Goal: Information Seeking & Learning: Compare options

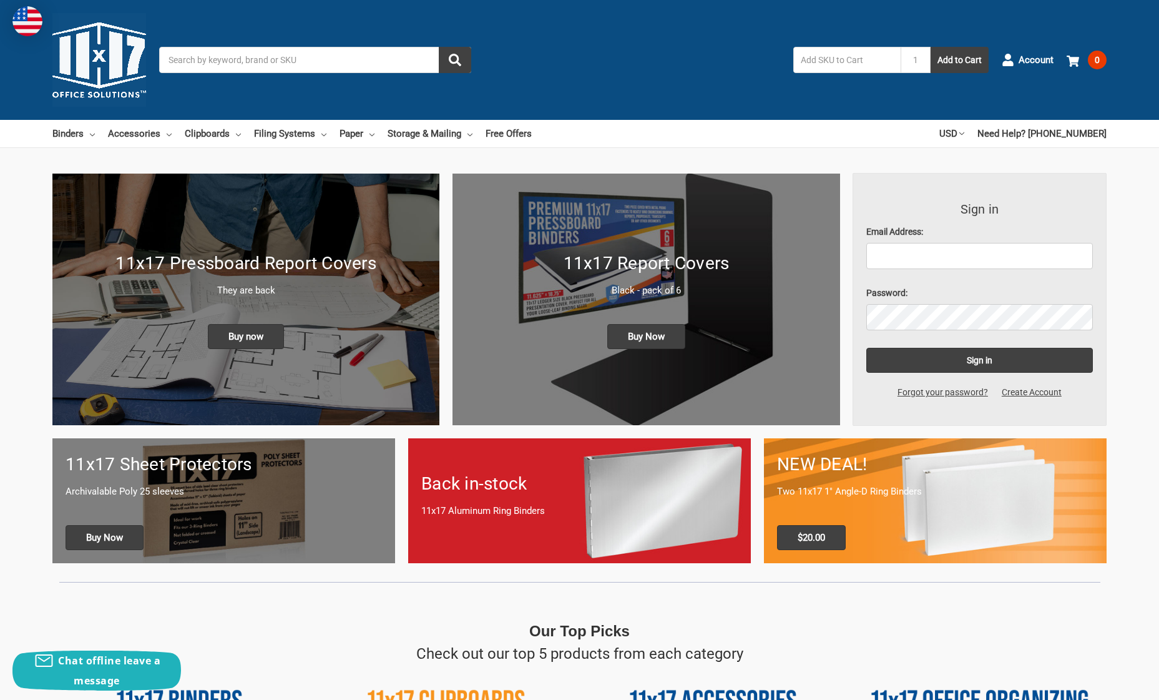
click at [662, 261] on h1 "11x17 Report Covers" at bounding box center [646, 263] width 361 height 26
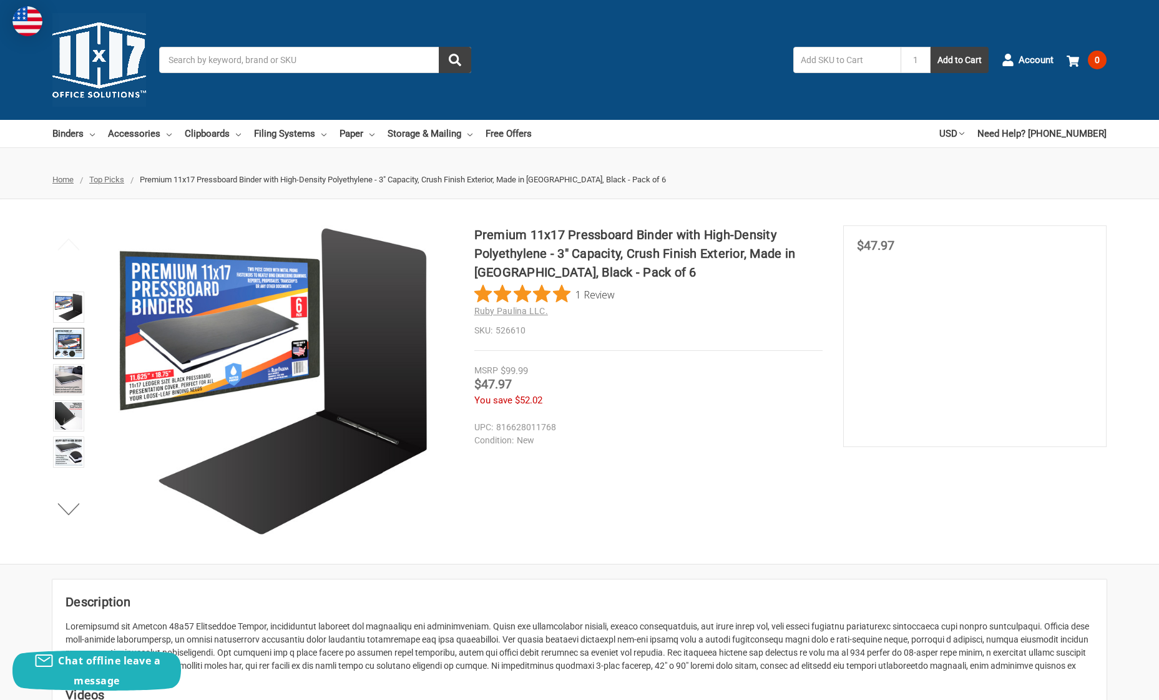
click at [66, 340] on img at bounding box center [68, 343] width 27 height 27
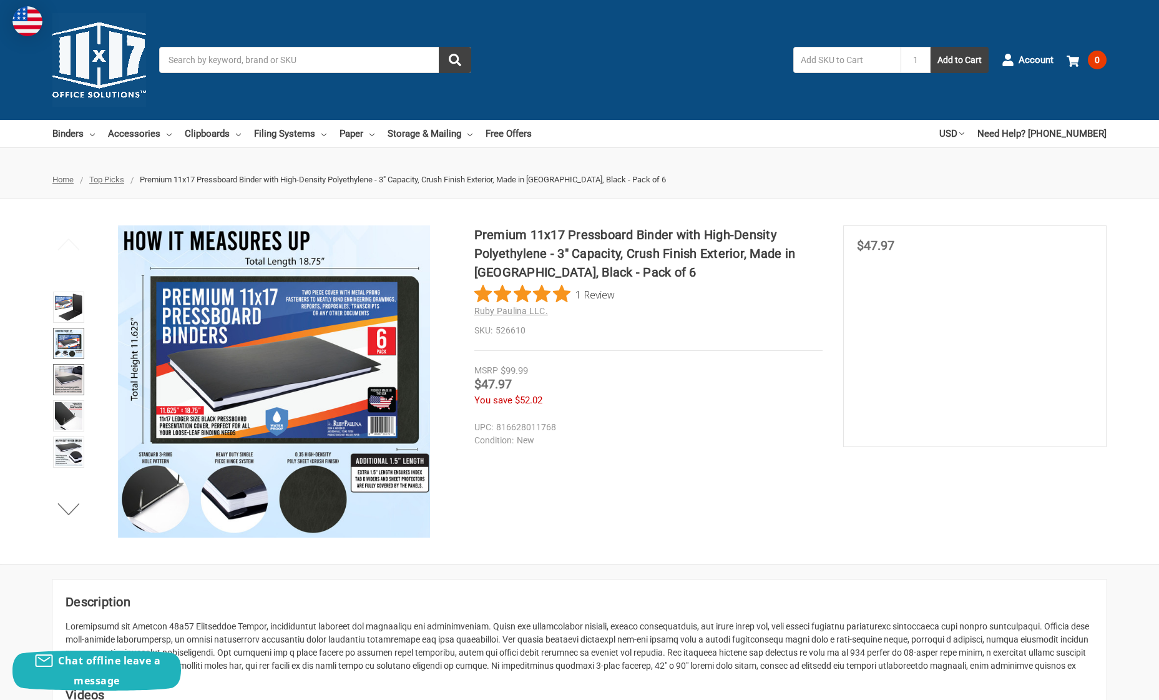
click at [63, 373] on img at bounding box center [68, 379] width 27 height 27
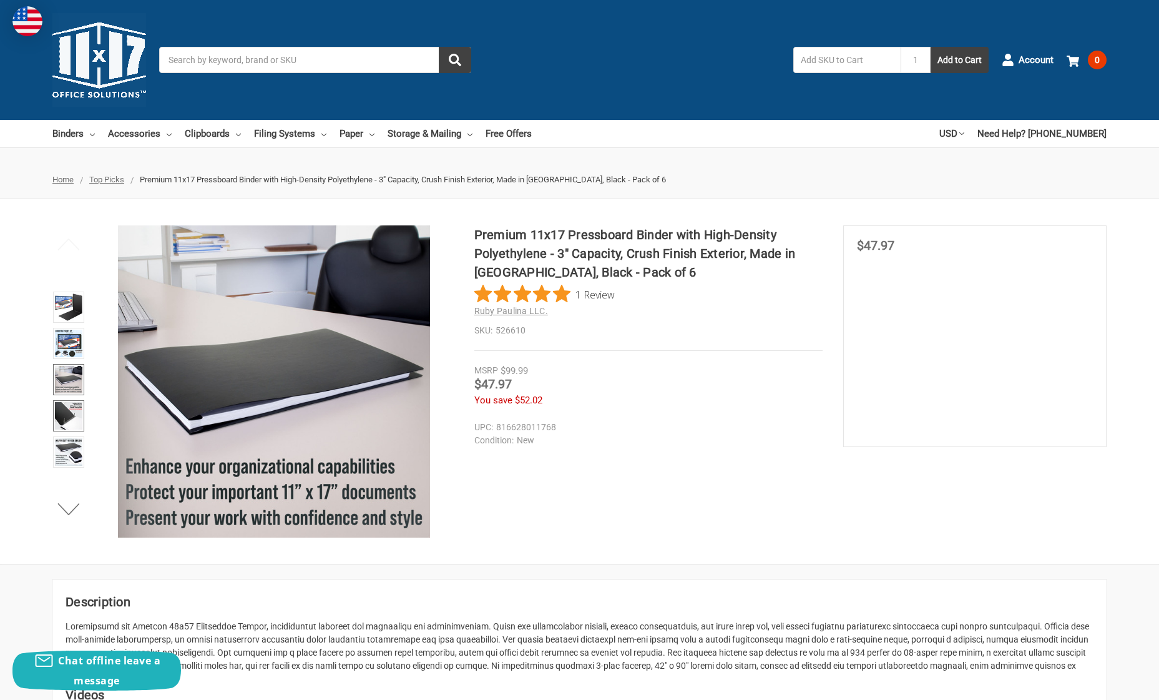
click at [71, 417] on img at bounding box center [68, 415] width 27 height 27
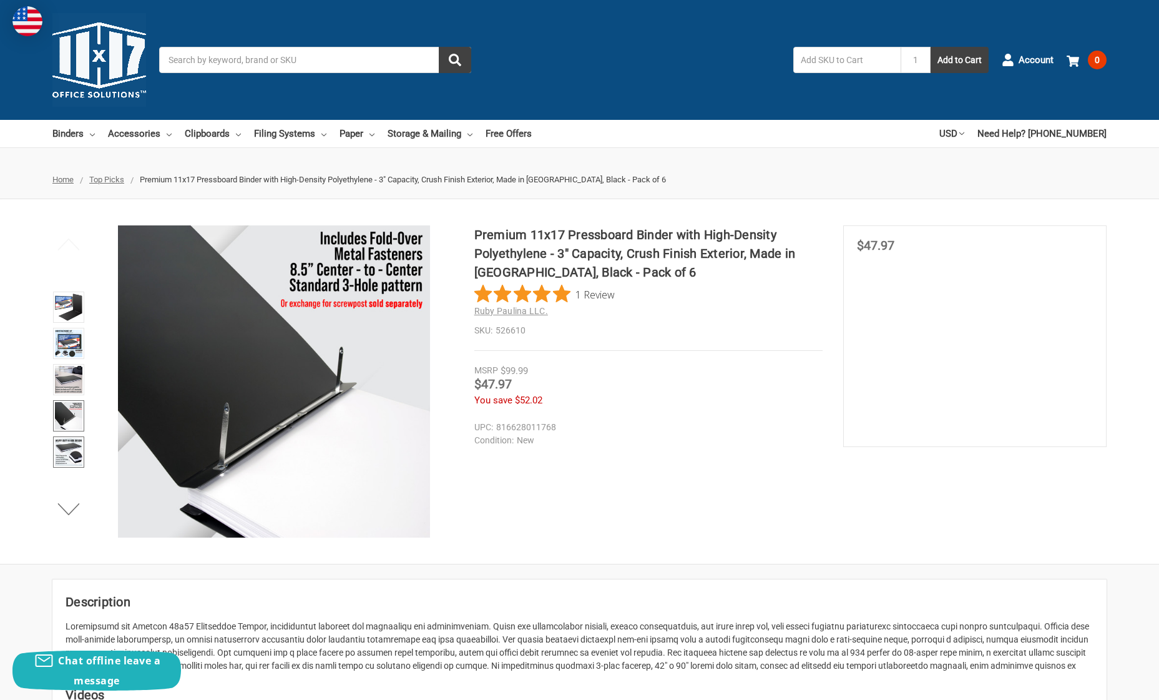
click at [76, 450] on img at bounding box center [68, 451] width 27 height 27
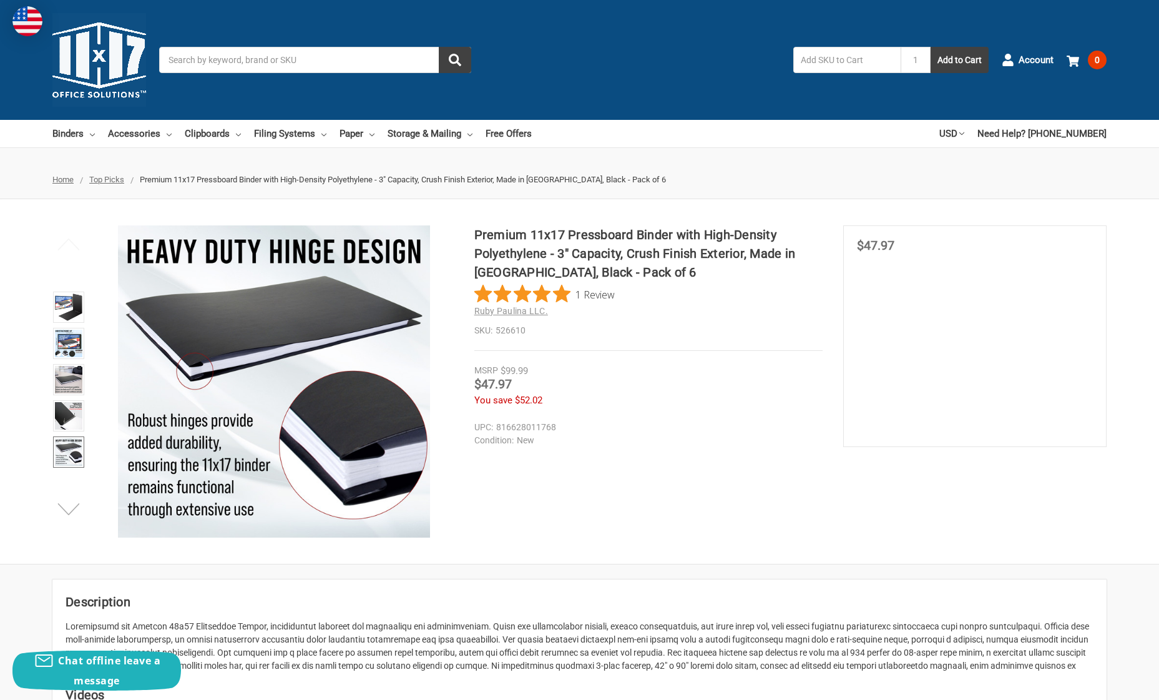
click at [73, 504] on button "Next" at bounding box center [69, 508] width 38 height 25
click at [66, 443] on img at bounding box center [68, 451] width 27 height 27
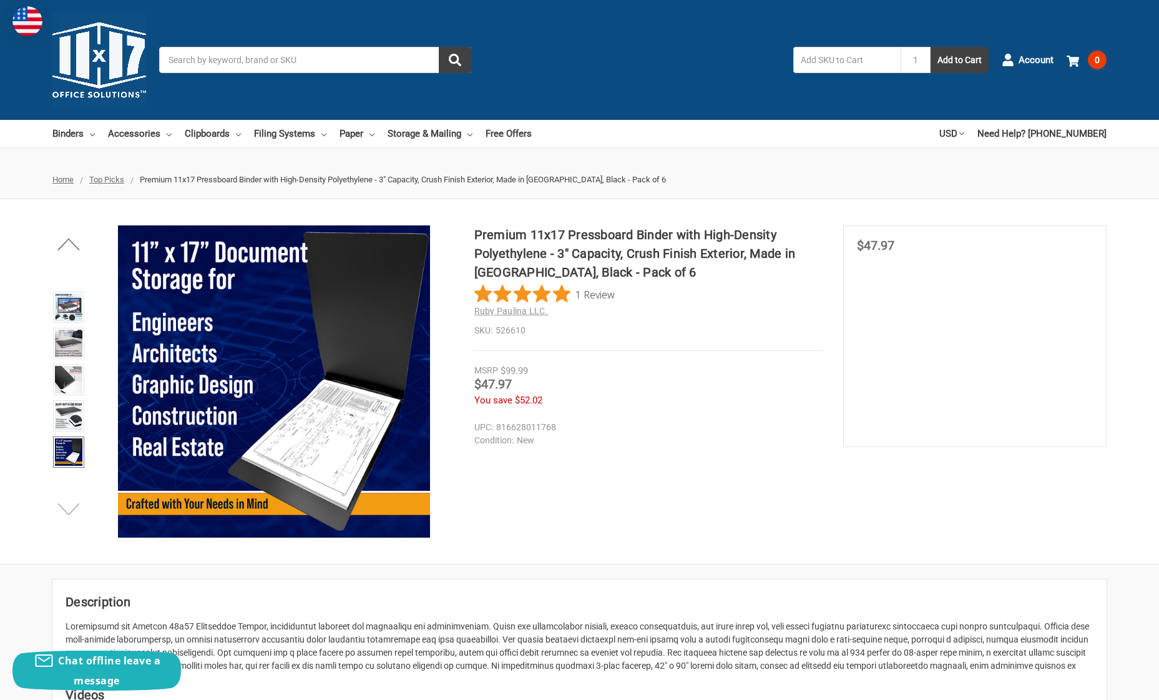
click at [66, 507] on button "Next" at bounding box center [69, 508] width 38 height 25
click at [71, 448] on img at bounding box center [68, 451] width 27 height 27
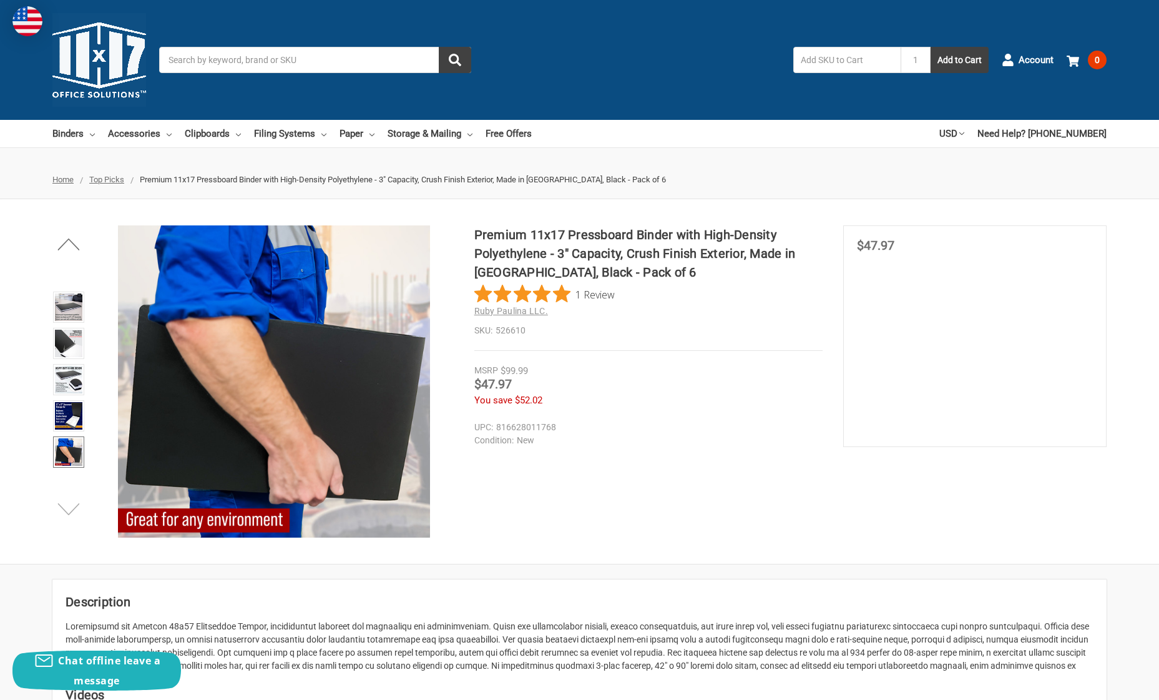
click at [71, 511] on button "Next" at bounding box center [69, 508] width 38 height 25
click at [71, 454] on img at bounding box center [68, 451] width 27 height 27
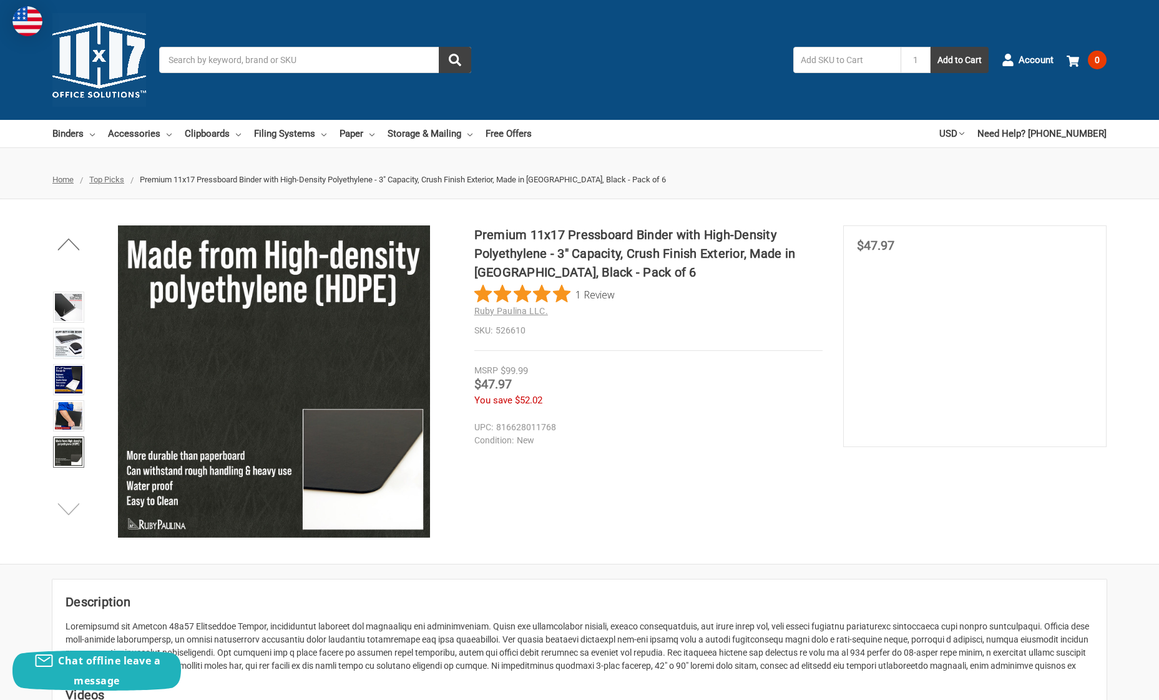
click at [71, 511] on button "Next" at bounding box center [69, 508] width 38 height 25
click at [61, 456] on img at bounding box center [68, 451] width 27 height 27
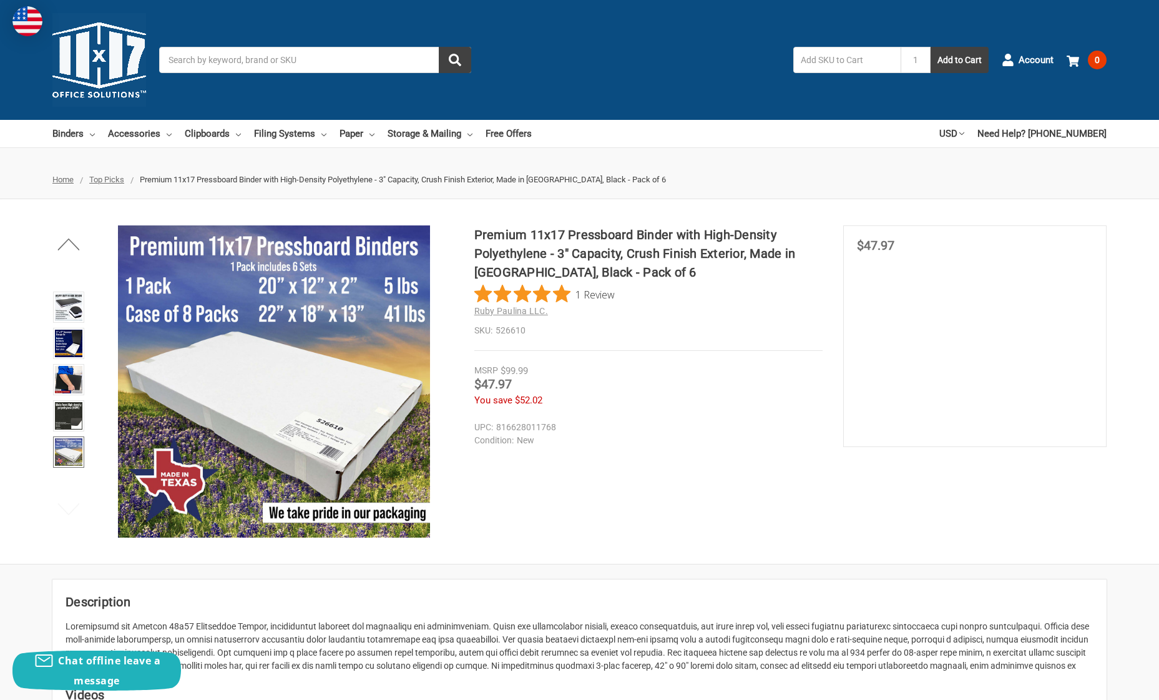
click at [492, 379] on span "$47.97" at bounding box center [492, 383] width 37 height 15
click at [884, 243] on span "$47.97" at bounding box center [875, 245] width 37 height 15
click at [961, 255] on section "MSRP $99.99 Was Price Now $47.97 You save $52.02" at bounding box center [974, 336] width 263 height 222
click at [909, 249] on div "Price Now $47.97" at bounding box center [975, 247] width 236 height 16
click at [903, 247] on div "Price Now $47.97" at bounding box center [975, 247] width 236 height 16
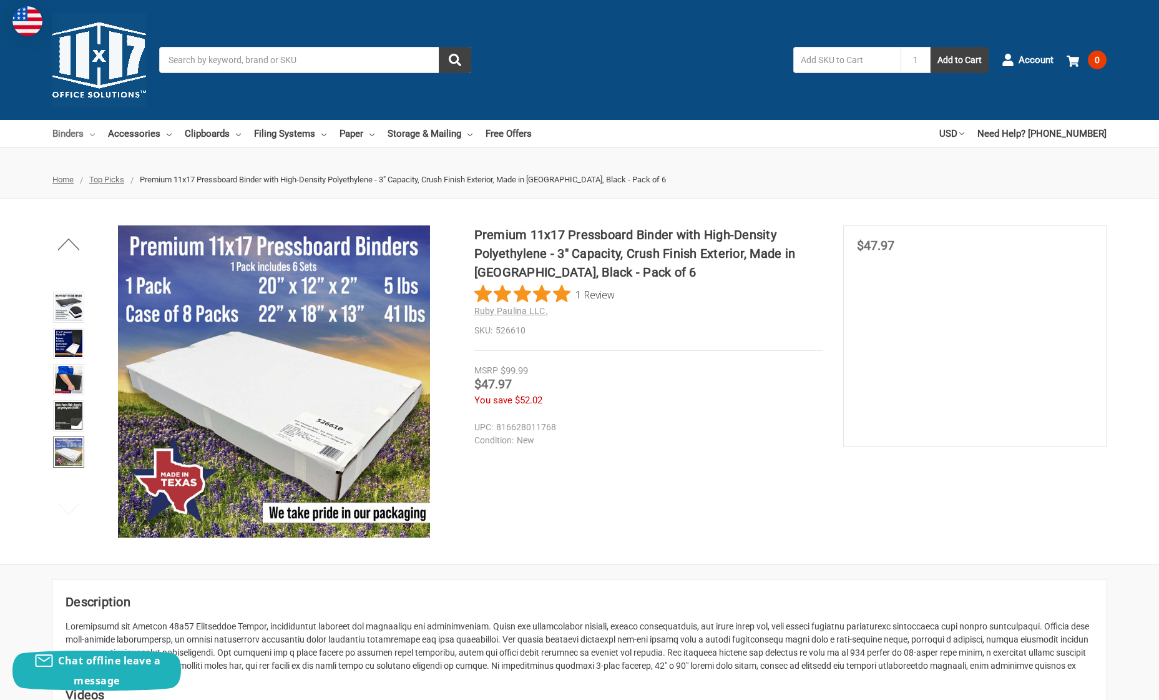
click at [93, 134] on icon at bounding box center [92, 134] width 5 height 5
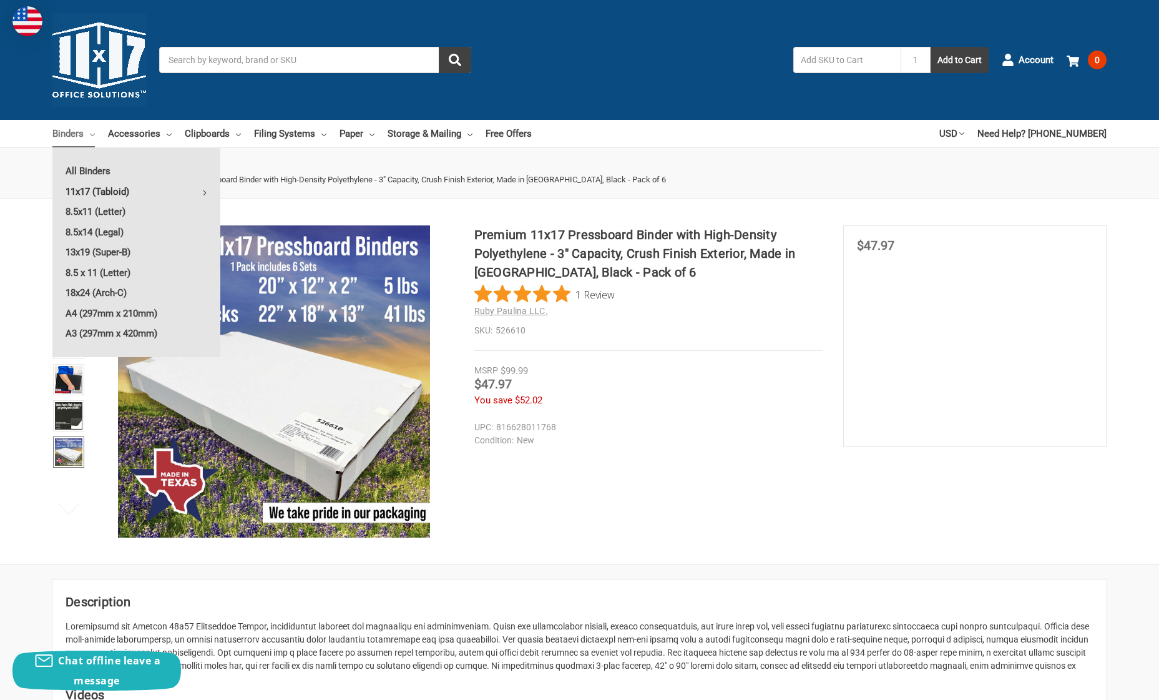
click at [205, 192] on icon at bounding box center [204, 192] width 5 height 5
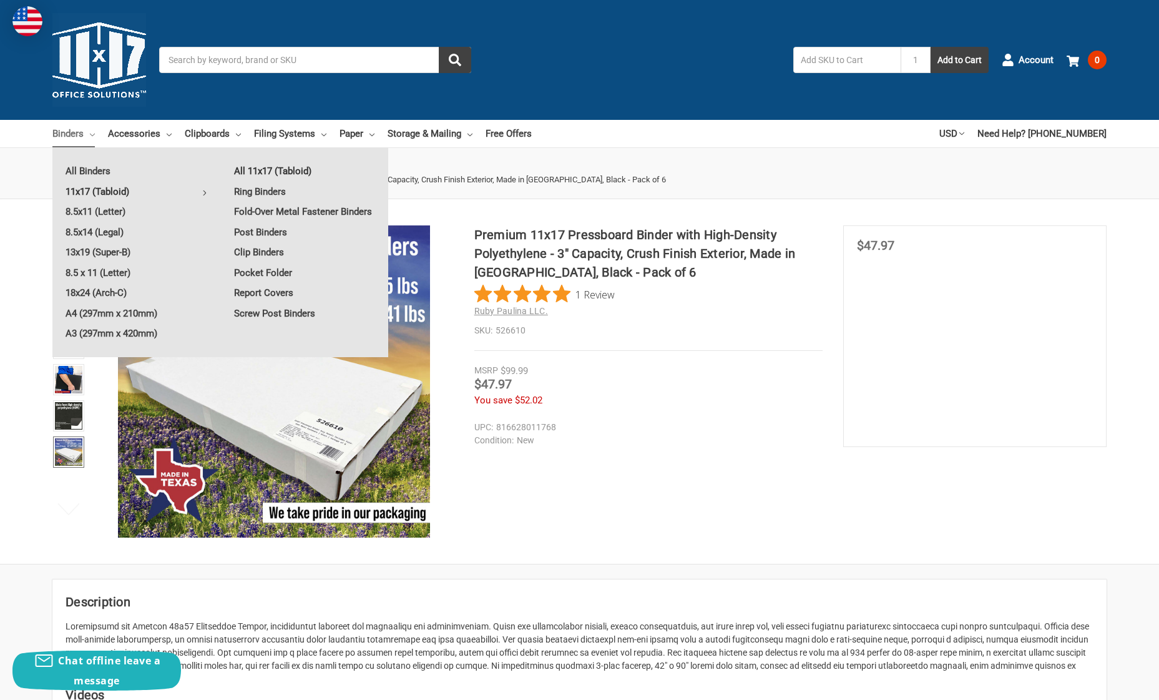
click at [264, 173] on link "All 11x17 (Tabloid)" at bounding box center [304, 171] width 167 height 20
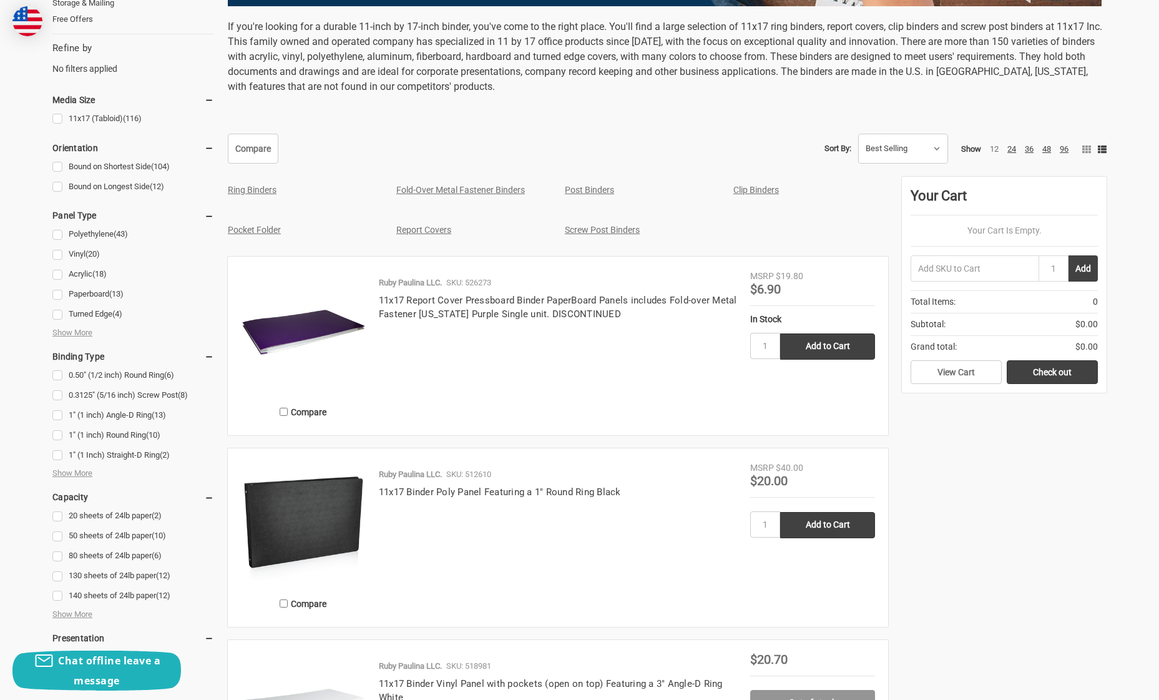
scroll to position [464, 0]
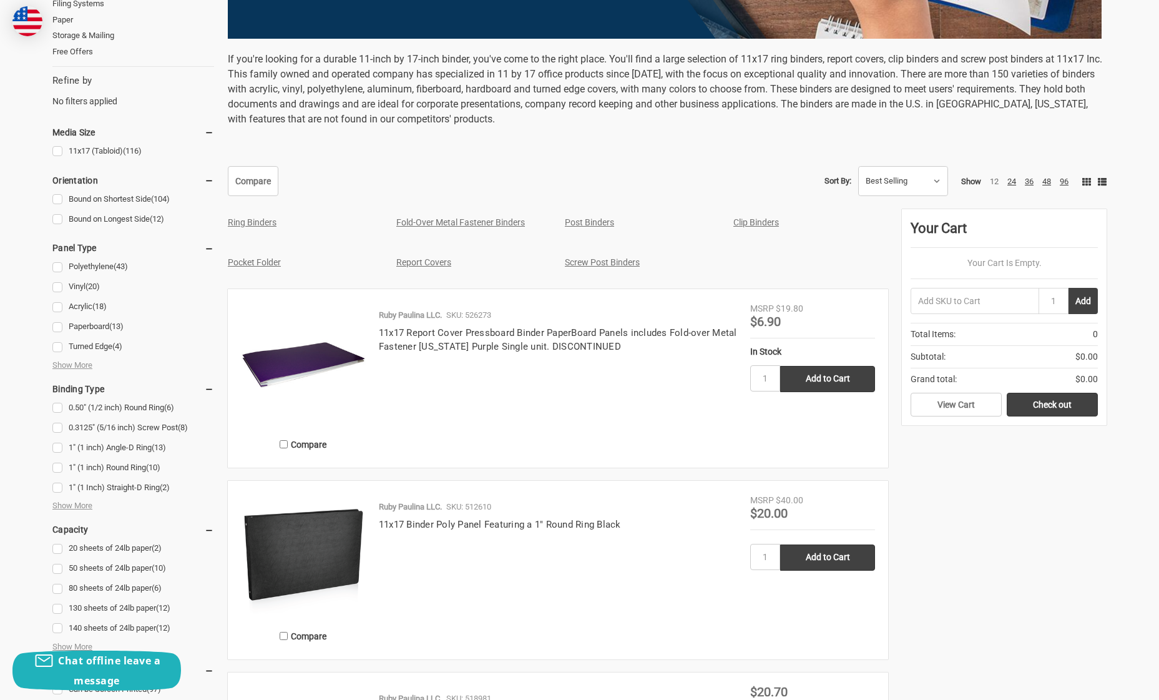
click at [1085, 180] on icon at bounding box center [1086, 181] width 9 height 9
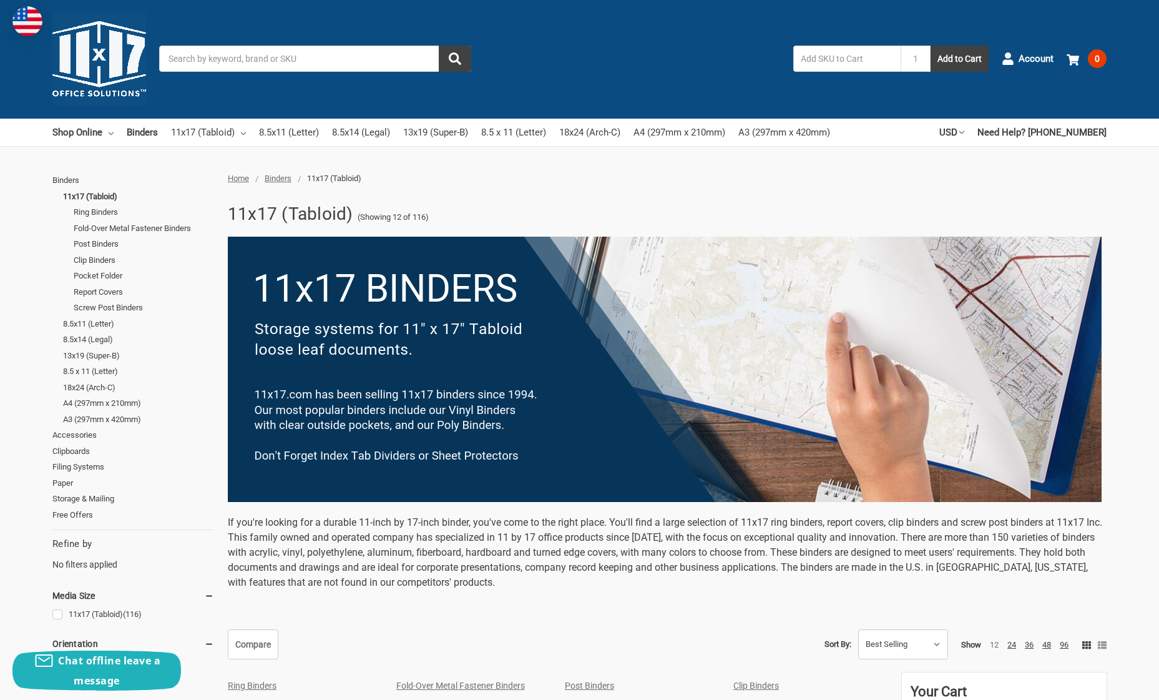
scroll to position [0, 0]
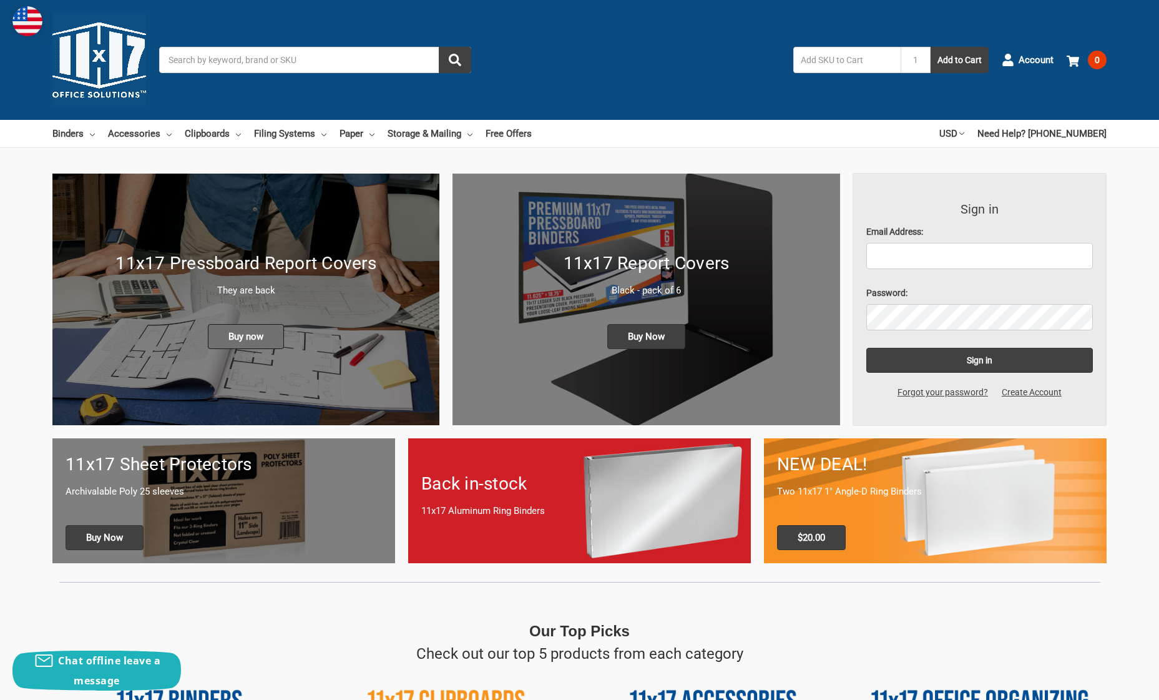
click at [248, 335] on span "Buy now" at bounding box center [246, 336] width 76 height 25
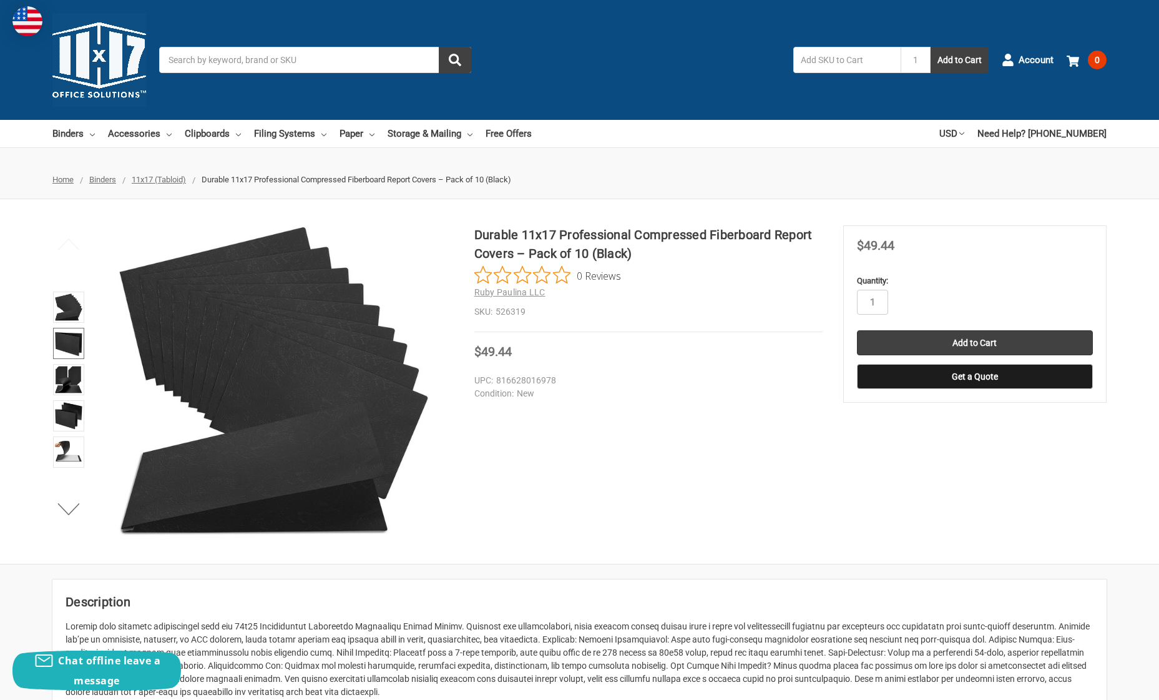
click at [74, 347] on img at bounding box center [68, 343] width 27 height 27
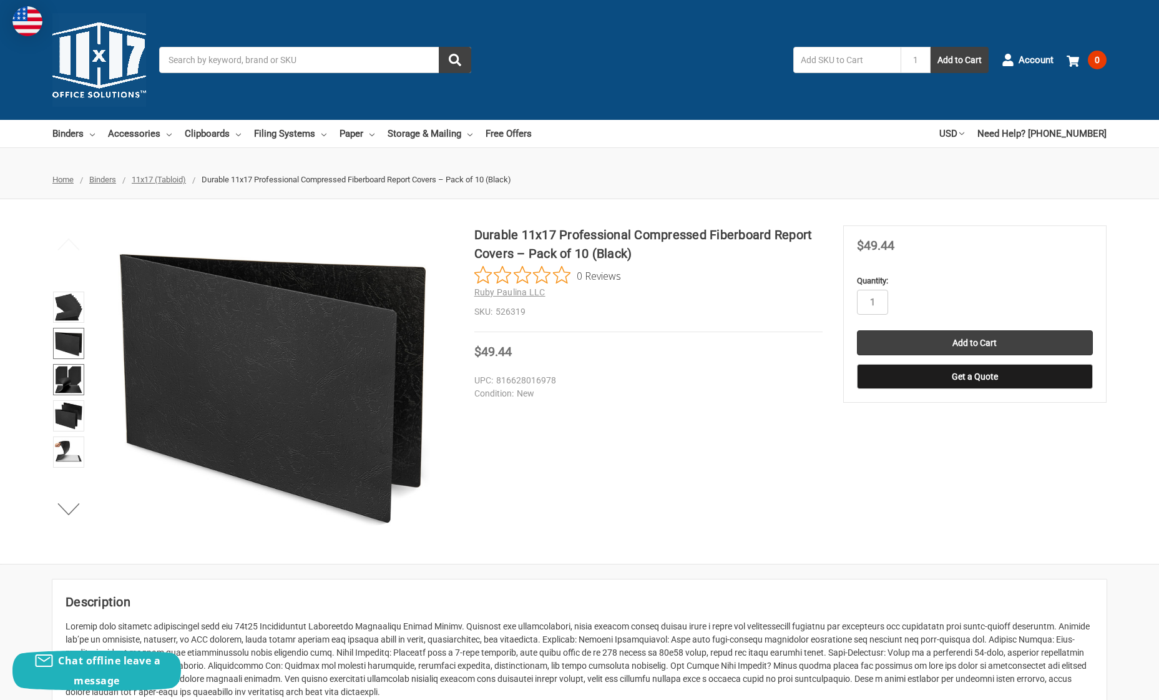
click at [74, 374] on img at bounding box center [68, 379] width 27 height 27
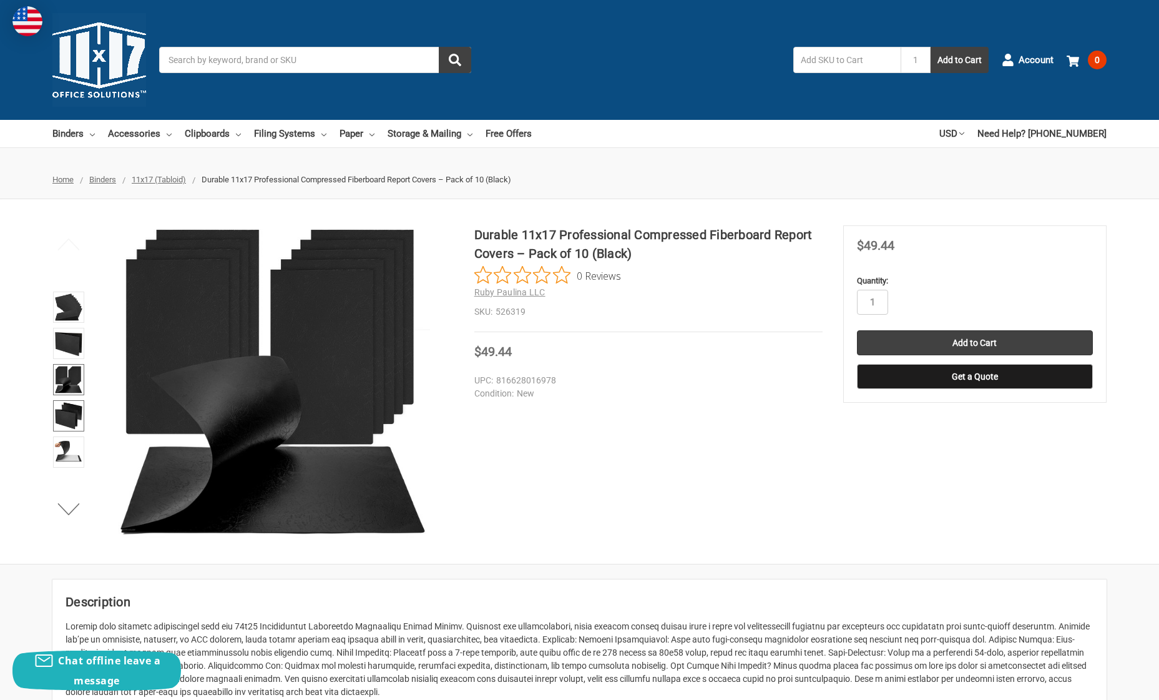
click at [72, 418] on img at bounding box center [68, 415] width 27 height 27
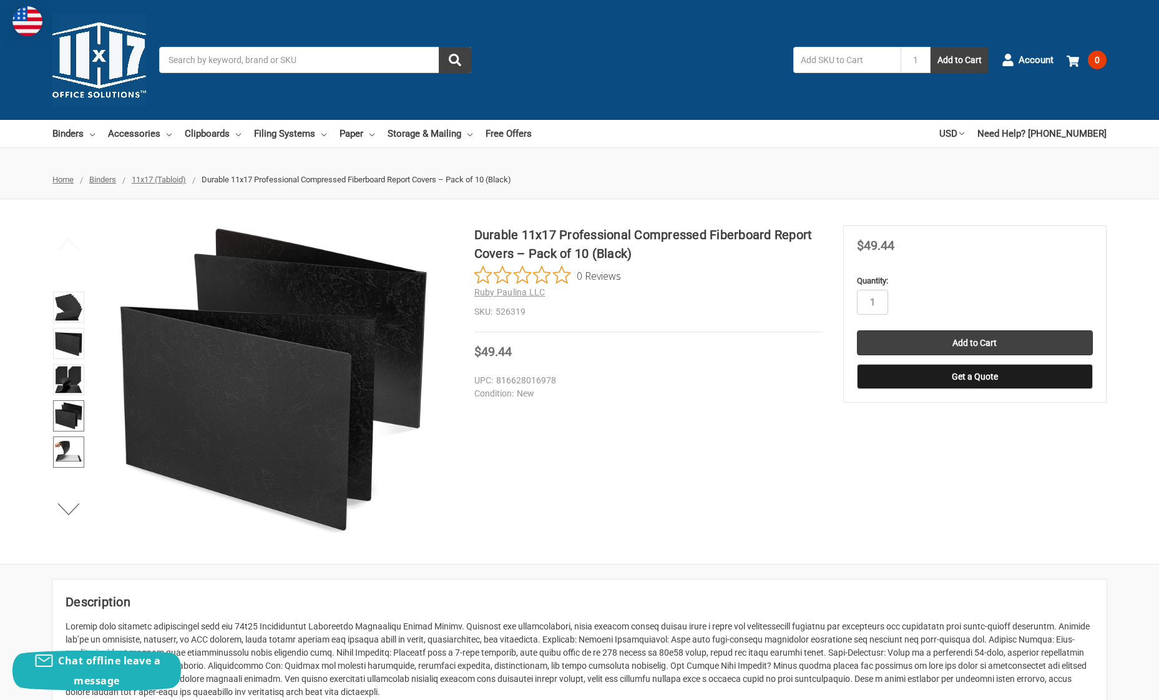
click at [67, 448] on img at bounding box center [68, 451] width 27 height 27
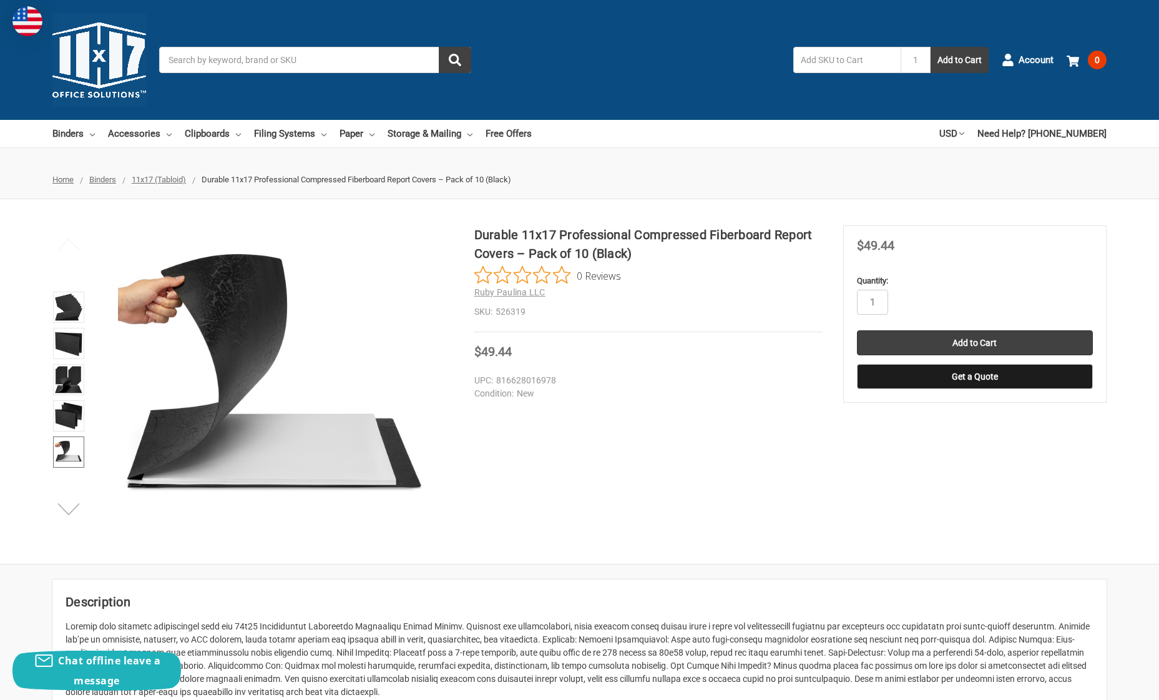
click at [73, 509] on button "Next" at bounding box center [69, 508] width 38 height 25
click at [72, 455] on img at bounding box center [68, 451] width 27 height 27
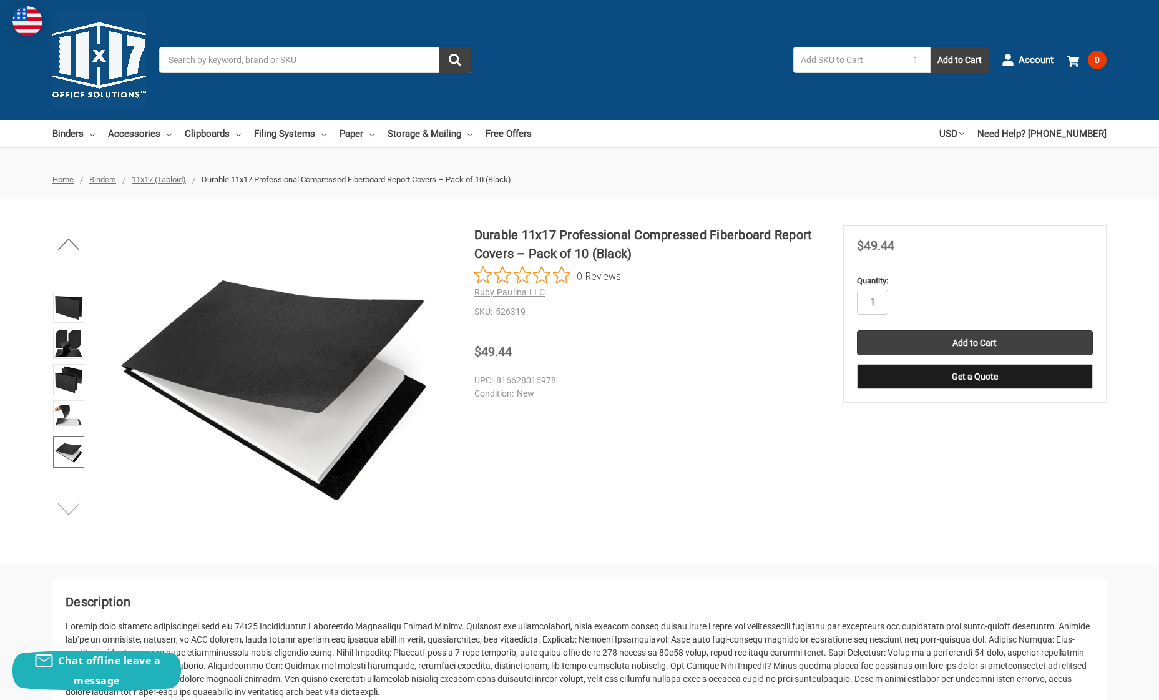
click at [68, 508] on button "Next" at bounding box center [69, 508] width 38 height 25
click at [67, 454] on img at bounding box center [68, 451] width 27 height 27
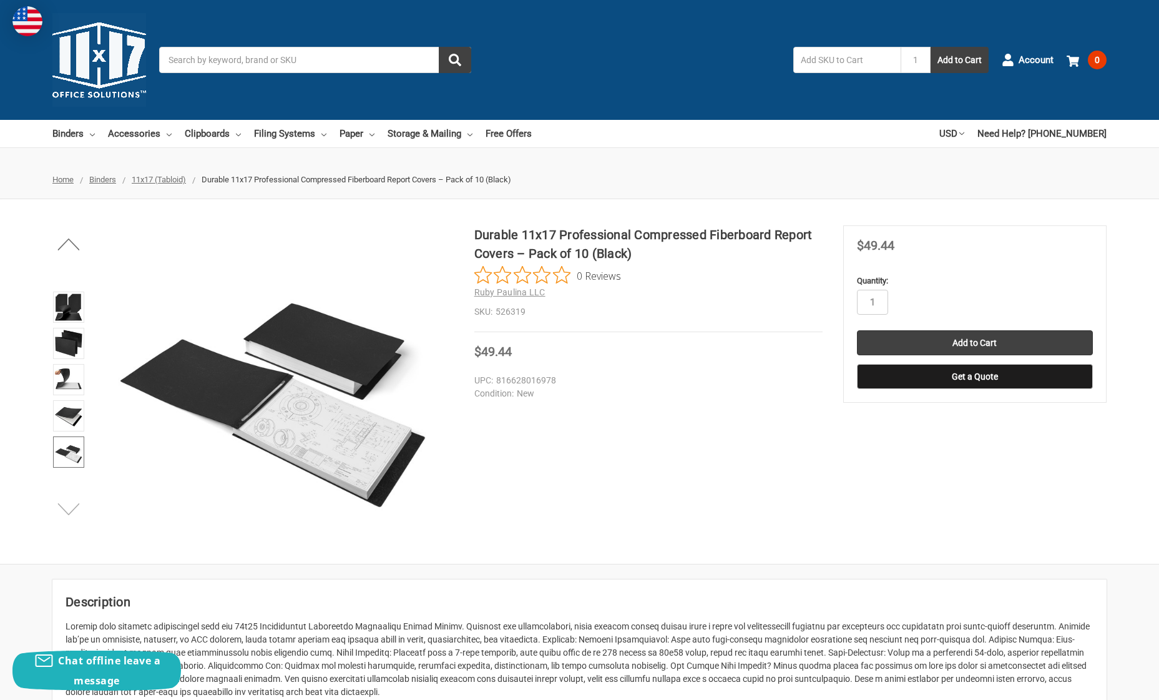
click at [69, 505] on button "Next" at bounding box center [69, 508] width 38 height 25
click at [66, 456] on img at bounding box center [68, 451] width 27 height 27
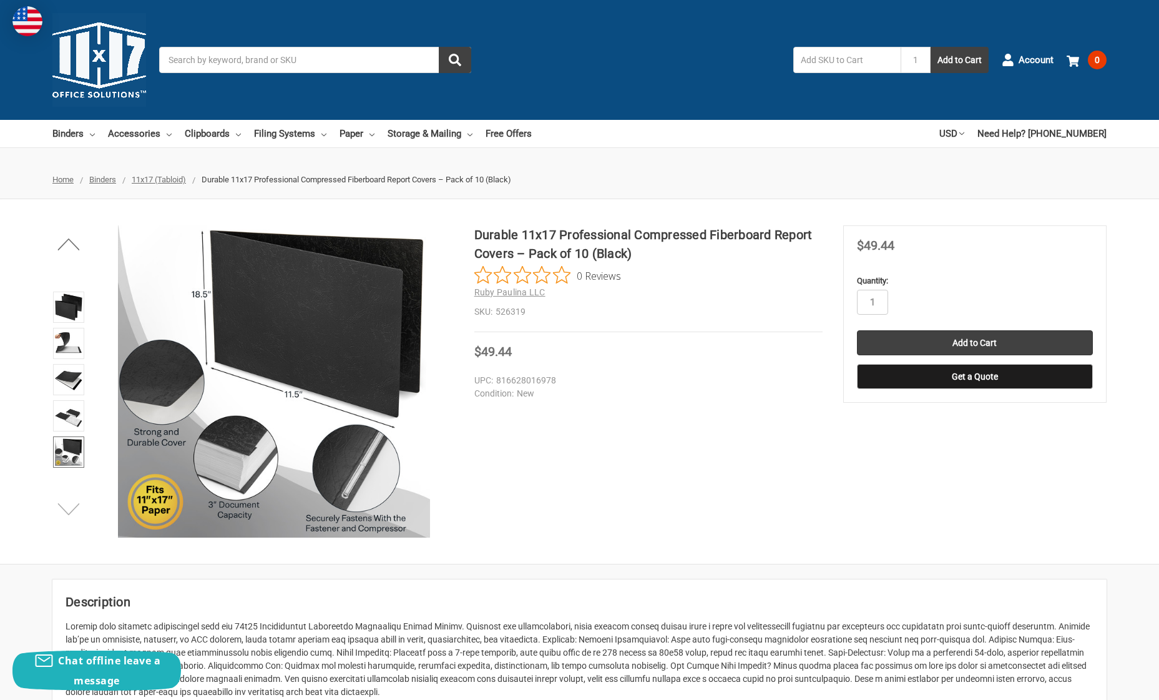
click at [69, 505] on button "Next" at bounding box center [69, 508] width 38 height 25
click at [69, 458] on img at bounding box center [68, 451] width 27 height 27
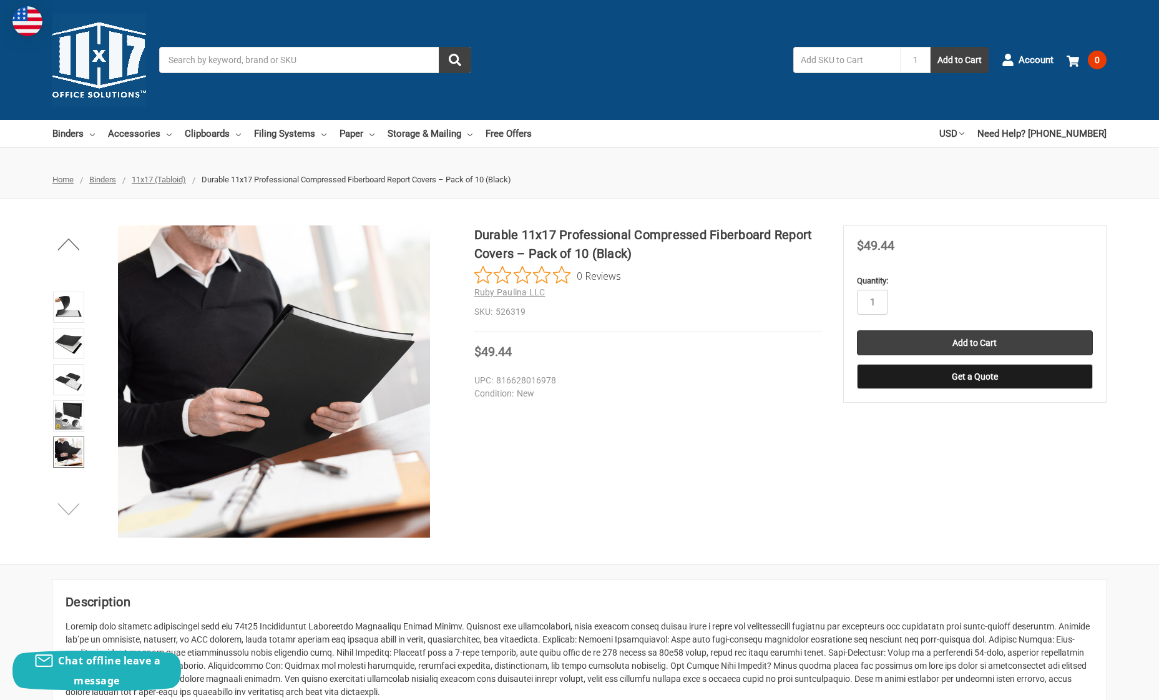
click at [68, 507] on button "Next" at bounding box center [69, 508] width 38 height 25
click at [69, 456] on img at bounding box center [68, 451] width 27 height 27
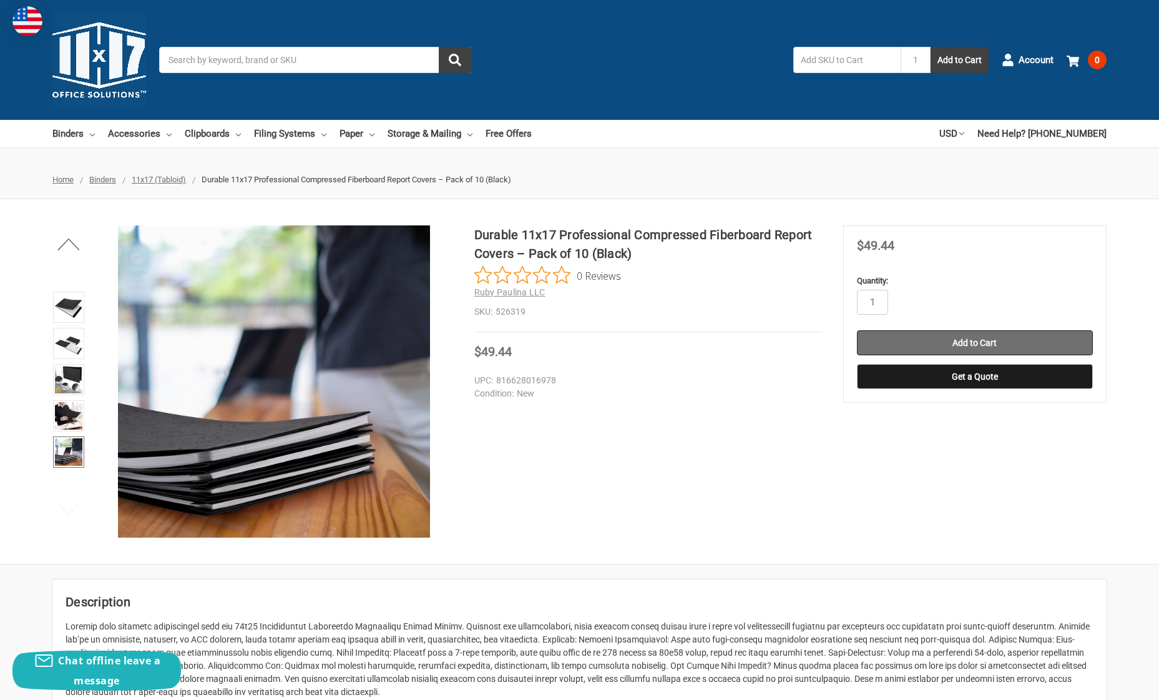
click at [977, 341] on input "Add to Cart" at bounding box center [975, 342] width 236 height 25
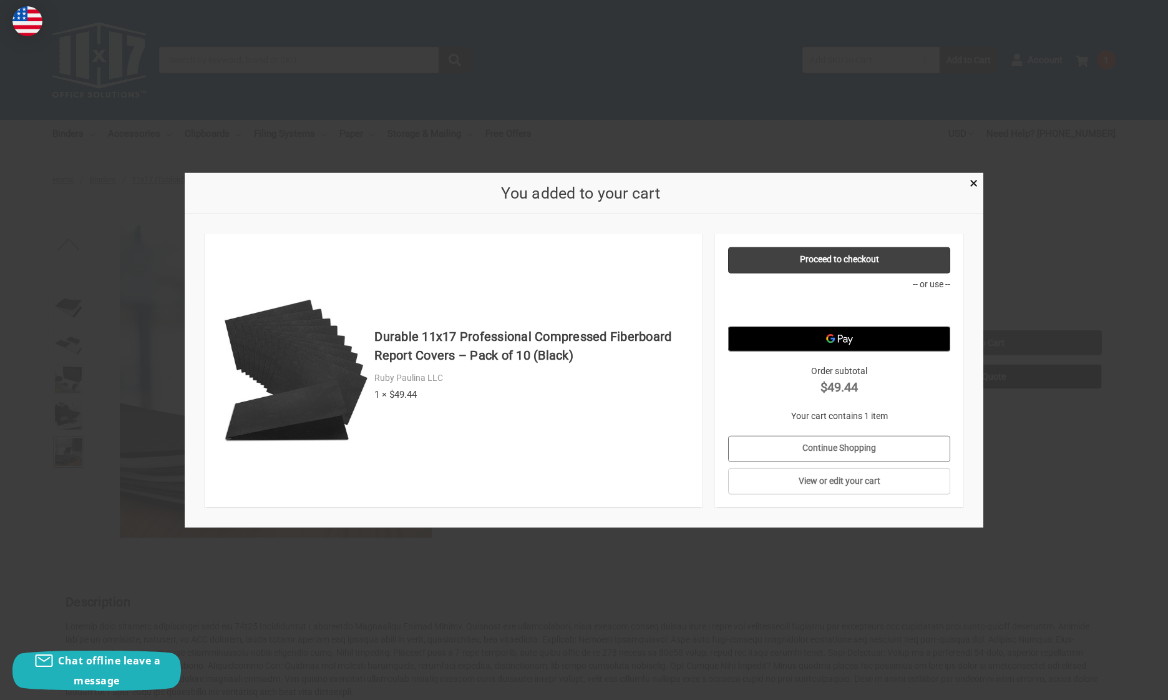
click at [839, 446] on link "Continue Shopping" at bounding box center [839, 448] width 223 height 26
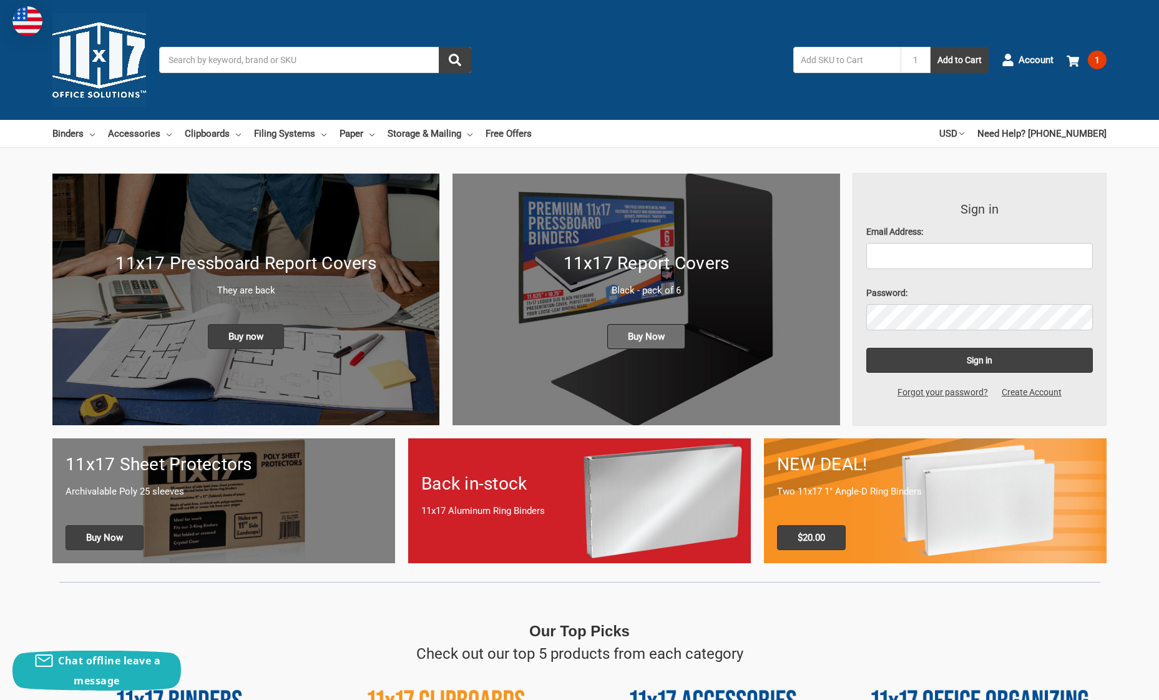
click at [654, 338] on span "Buy Now" at bounding box center [646, 336] width 78 height 25
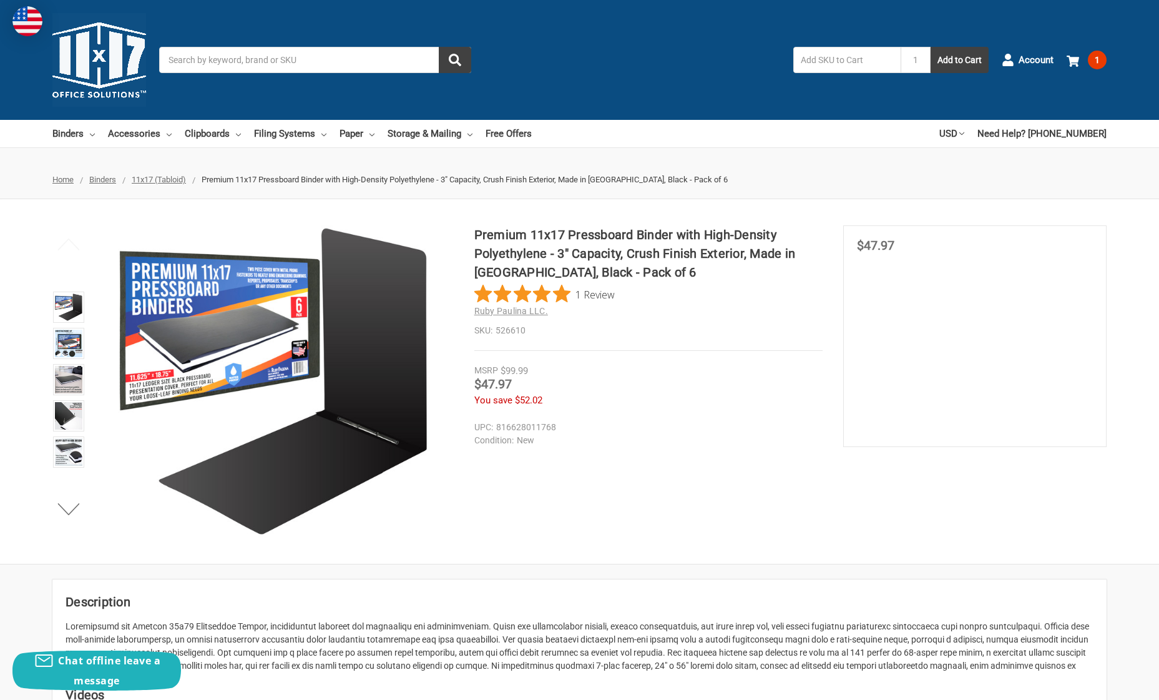
click at [758, 421] on dd "816628011768" at bounding box center [645, 427] width 343 height 13
click at [891, 390] on section "MSRP $99.99 Was Price Now $47.97 You save $52.02" at bounding box center [974, 336] width 263 height 222
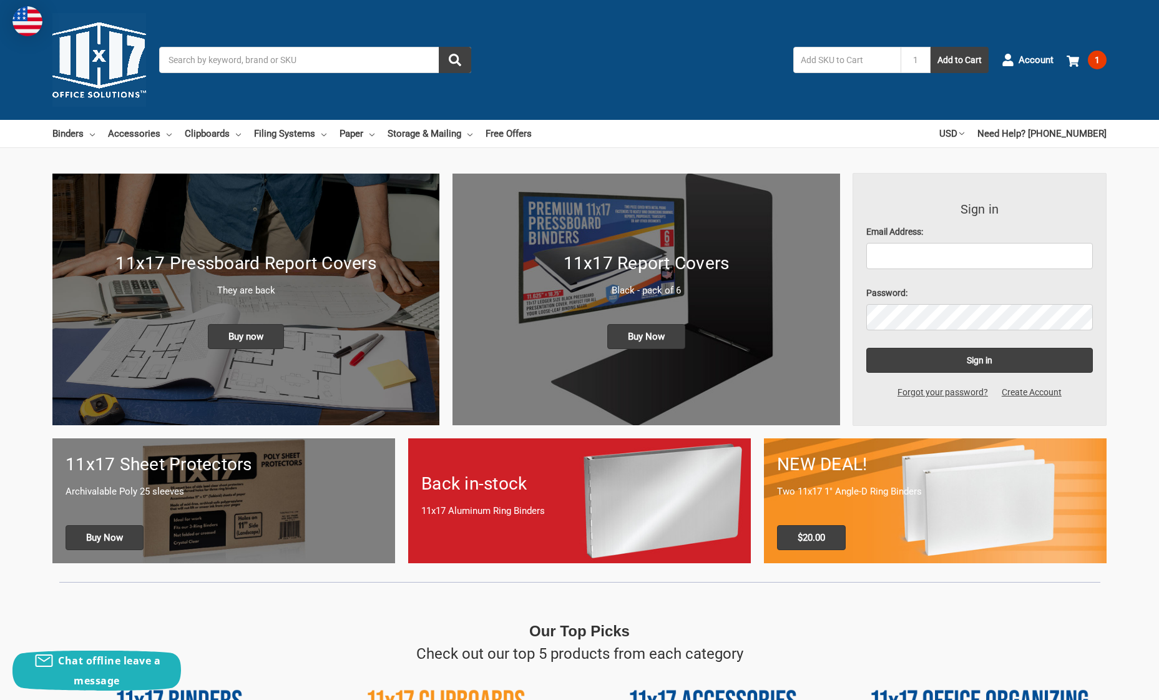
click at [614, 484] on h1 "Back in-stock" at bounding box center [579, 484] width 316 height 26
click at [95, 134] on icon at bounding box center [92, 134] width 5 height 5
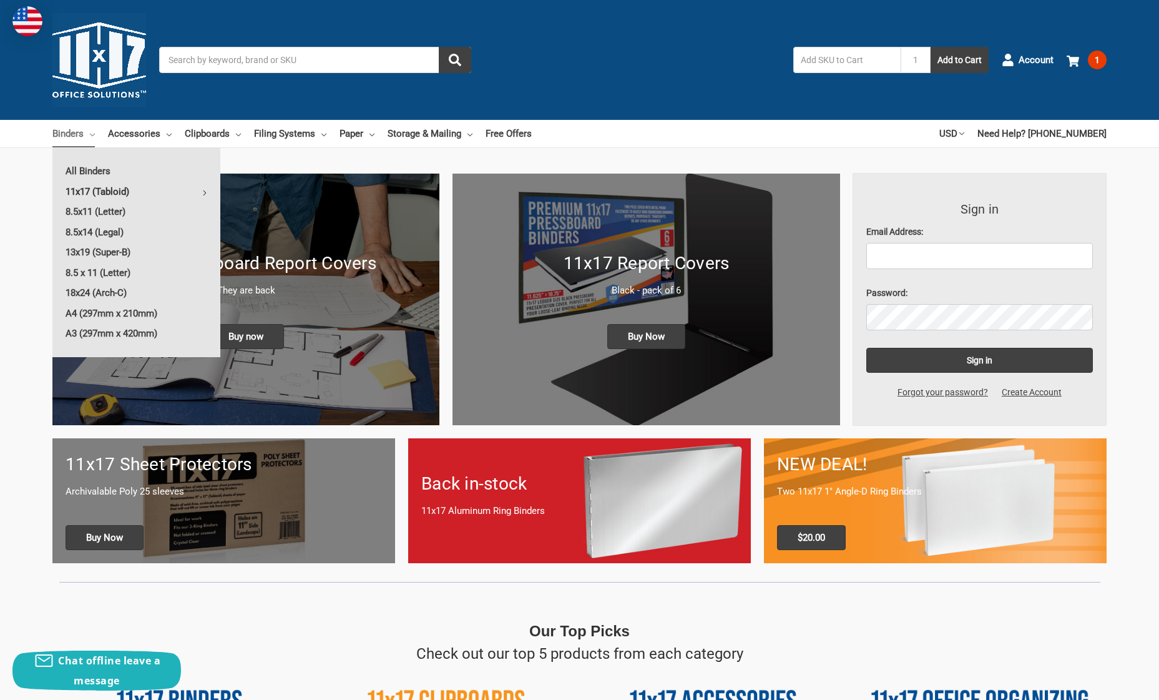
click at [205, 190] on icon at bounding box center [204, 192] width 5 height 5
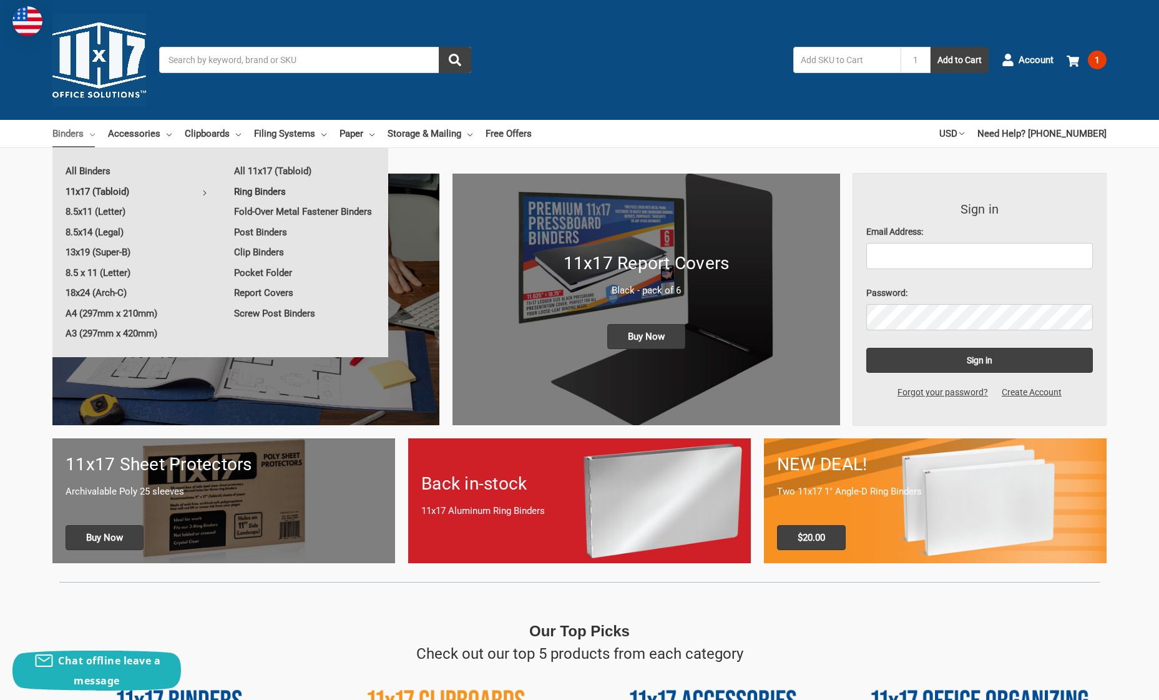
click at [270, 191] on link "Ring Binders" at bounding box center [304, 192] width 167 height 20
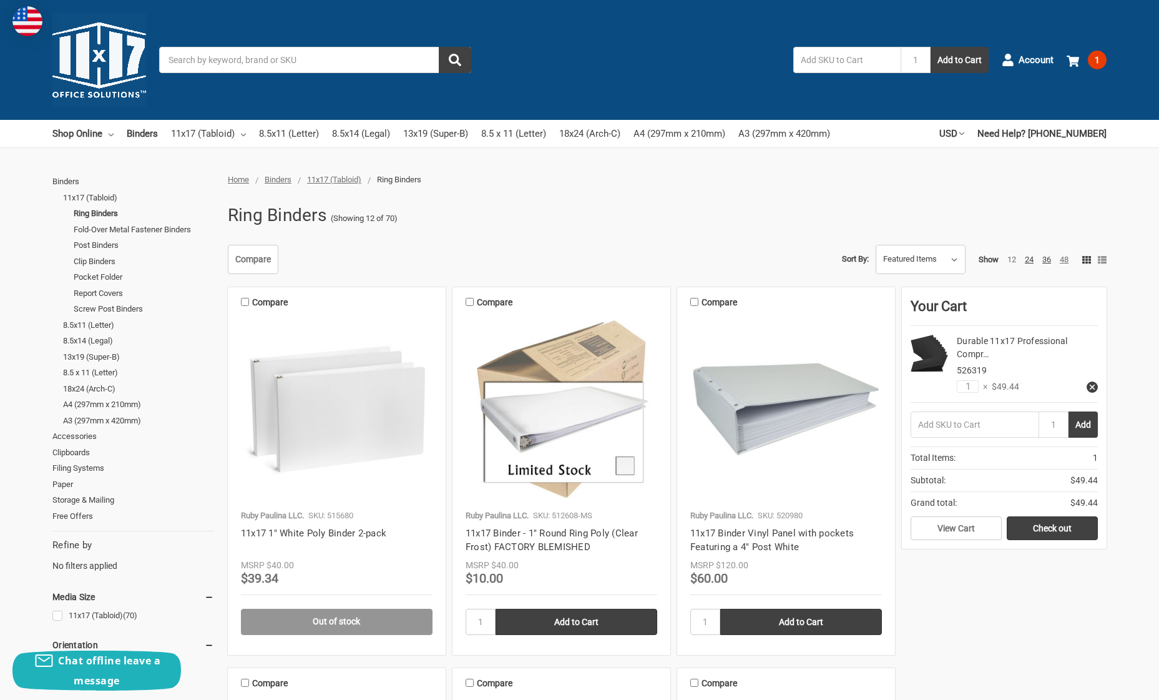
click at [1065, 260] on link "48" at bounding box center [1064, 259] width 9 height 9
click at [327, 180] on span "11x17 (Tabloid)" at bounding box center [334, 179] width 54 height 9
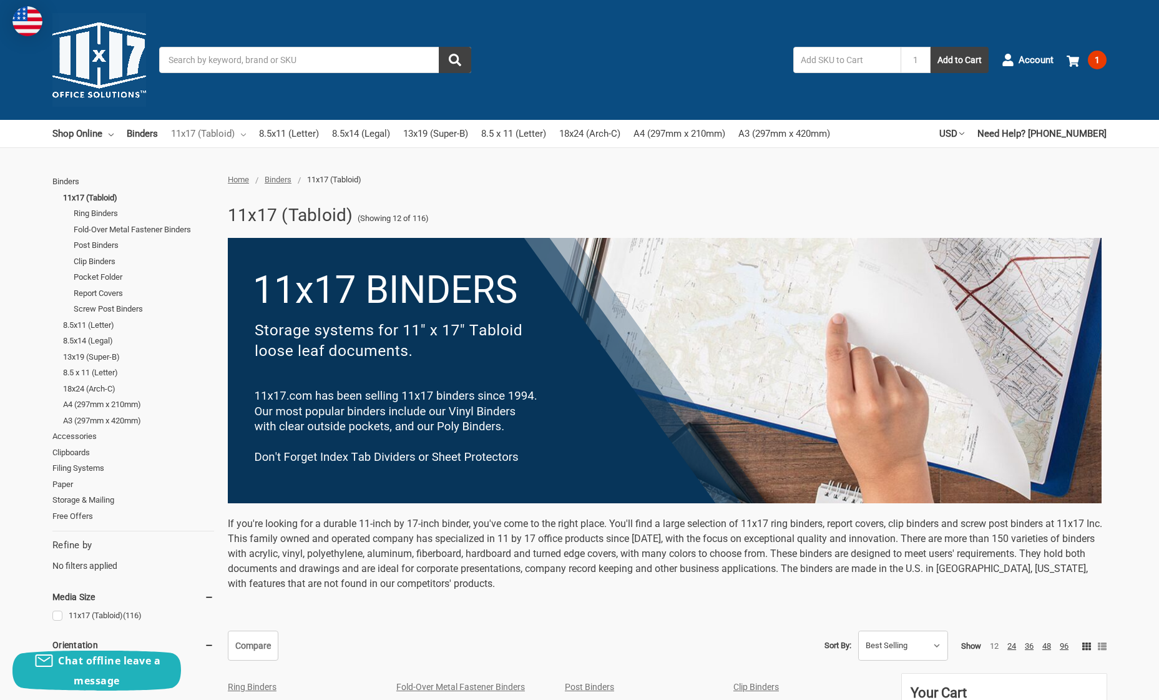
click at [246, 132] on icon at bounding box center [243, 134] width 5 height 5
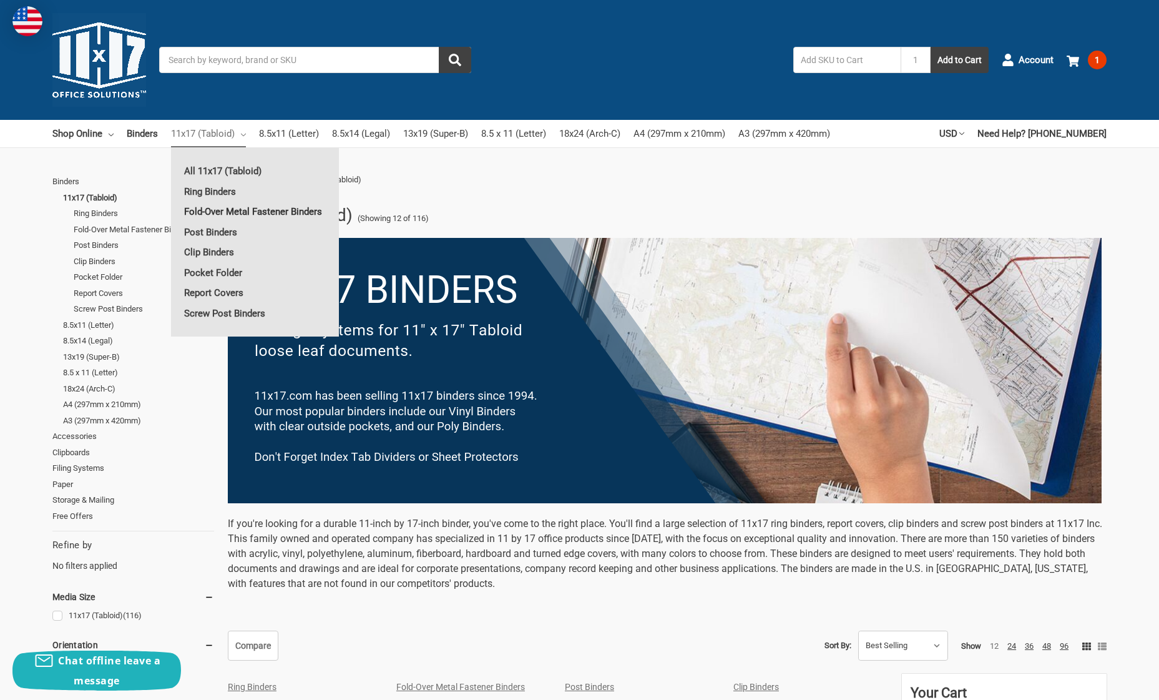
click at [237, 210] on link "Fold-Over Metal Fastener Binders" at bounding box center [255, 212] width 168 height 20
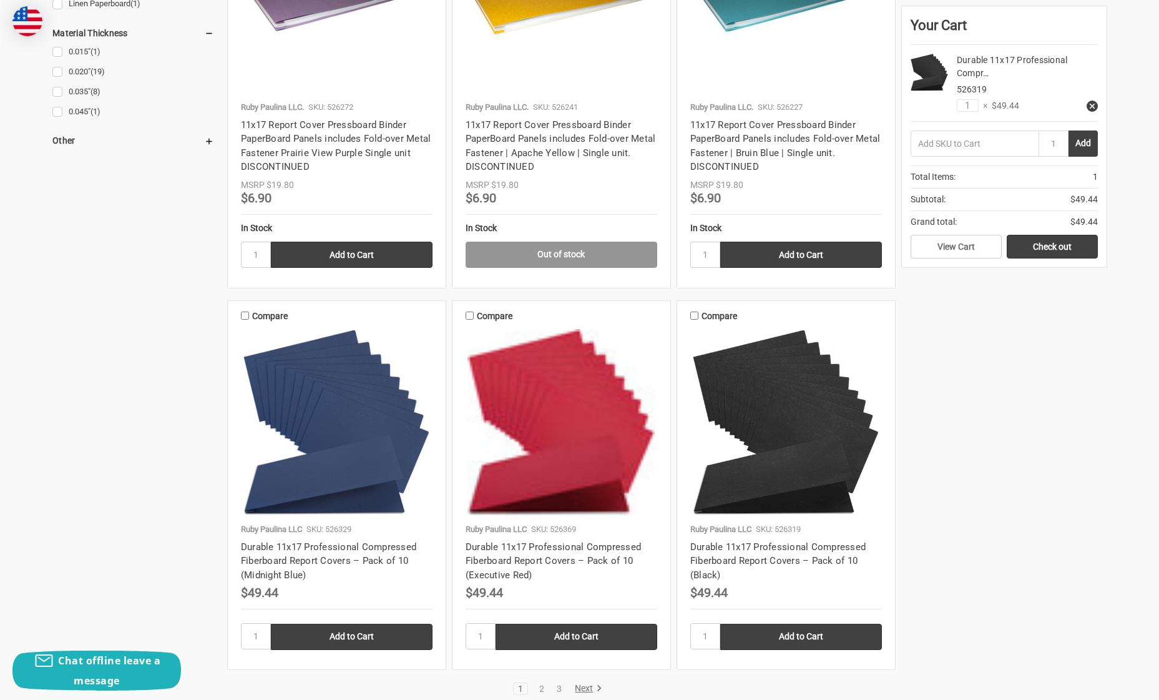
scroll to position [1283, 0]
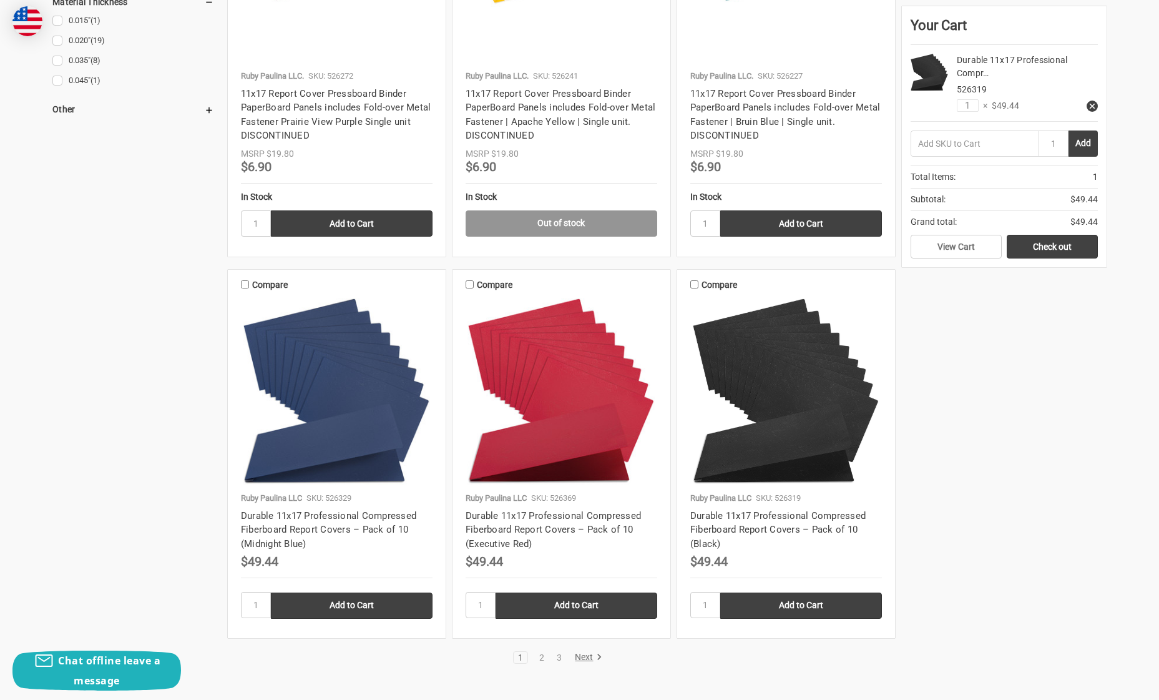
click at [585, 652] on link "Next" at bounding box center [586, 657] width 32 height 11
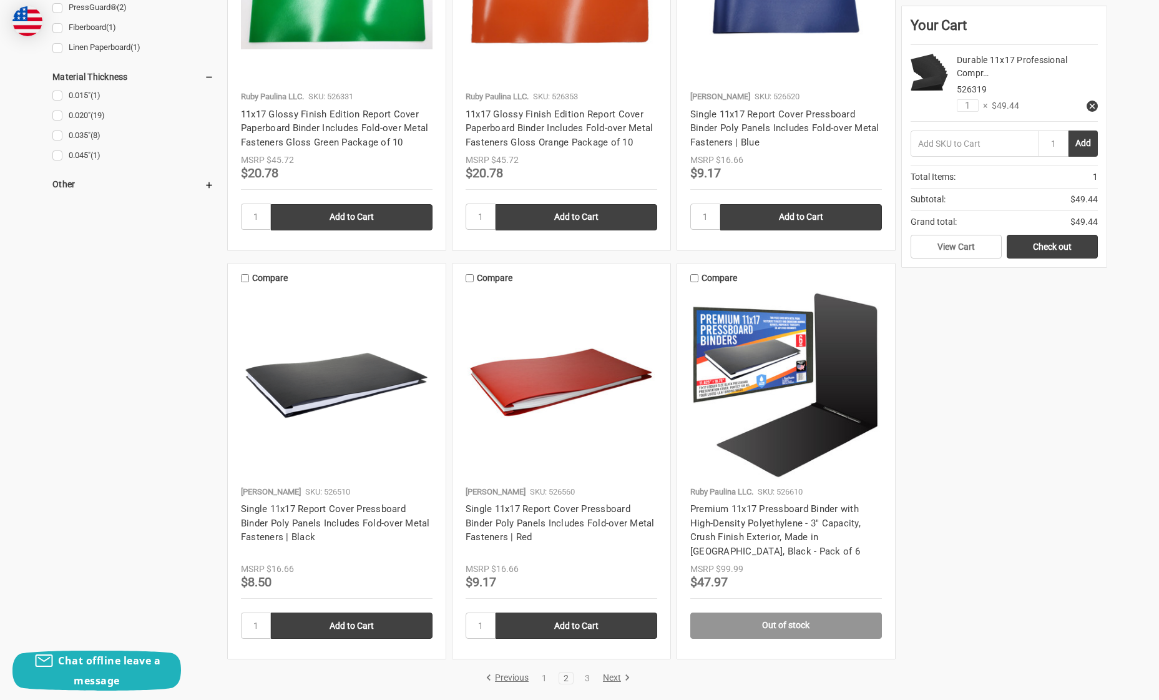
scroll to position [1279, 0]
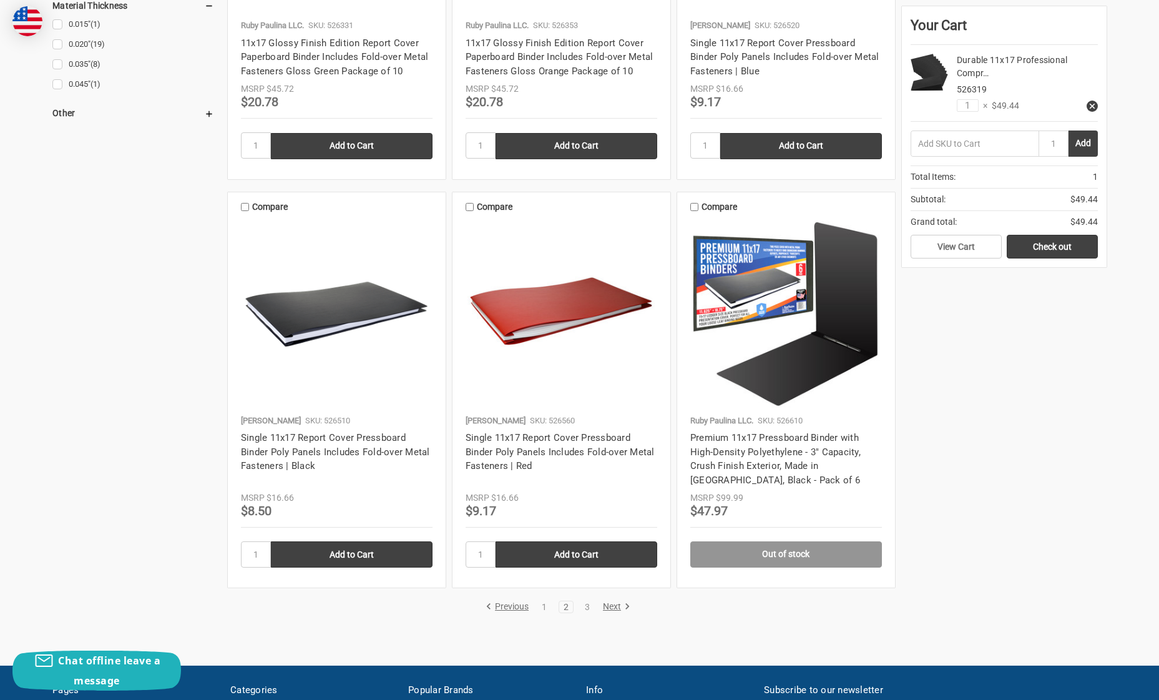
click at [618, 604] on link "Next" at bounding box center [615, 606] width 32 height 11
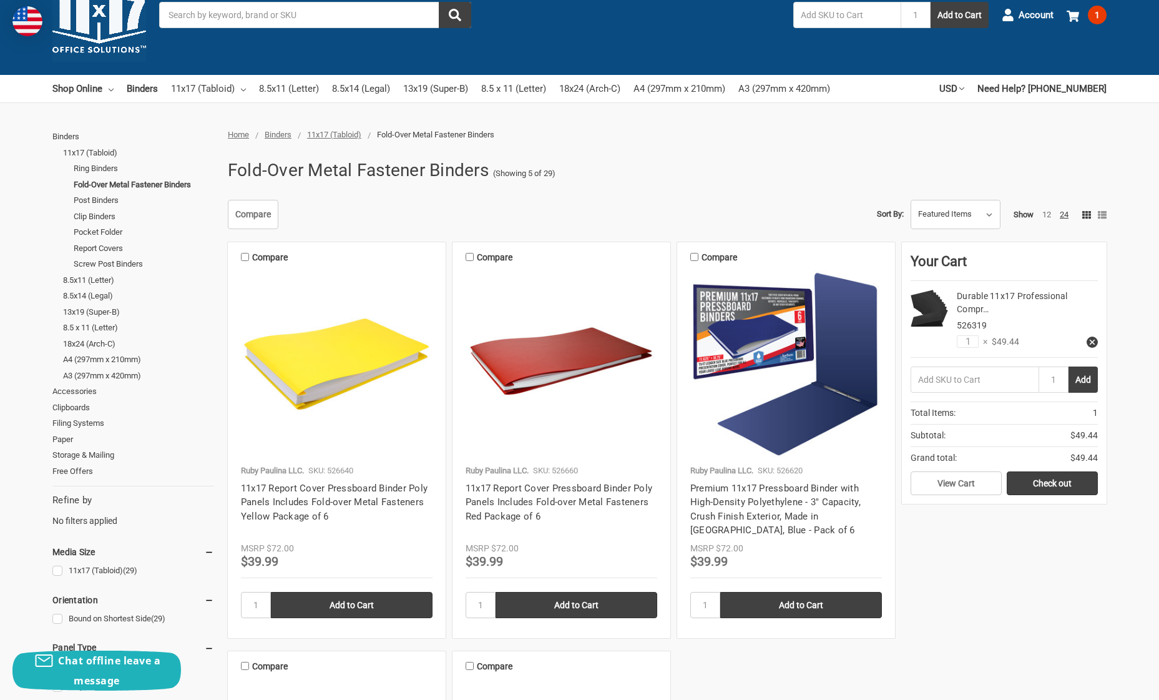
scroll to position [97, 0]
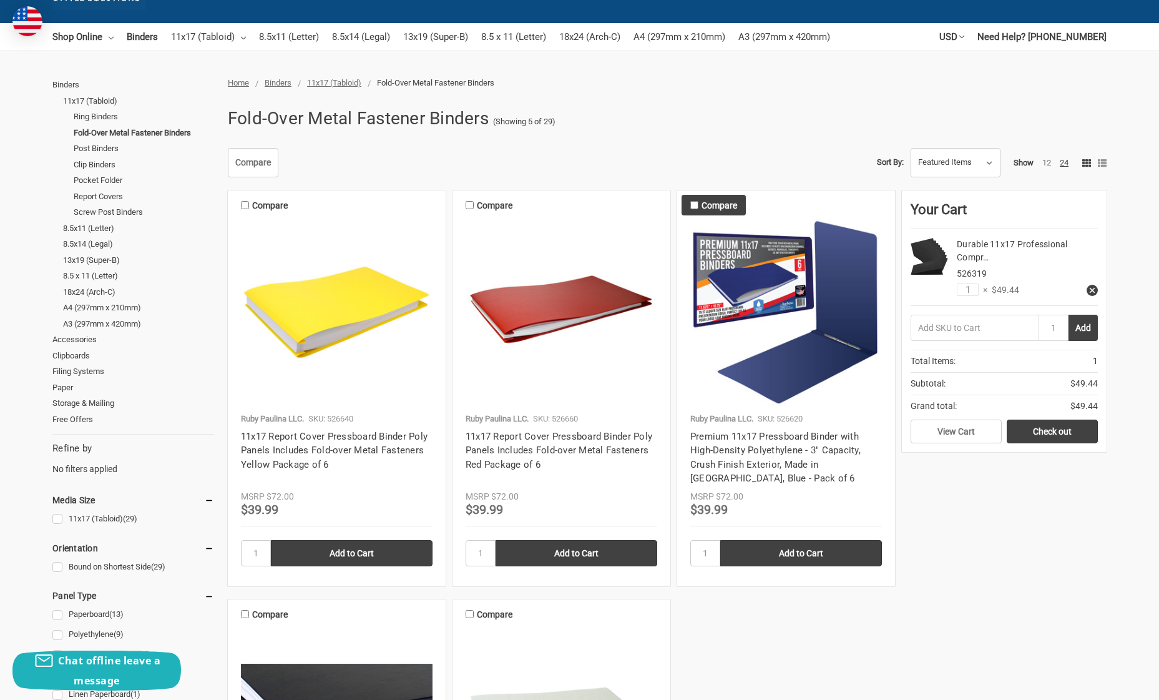
click at [693, 204] on input "Compare" at bounding box center [694, 205] width 8 height 8
checkbox input "true"
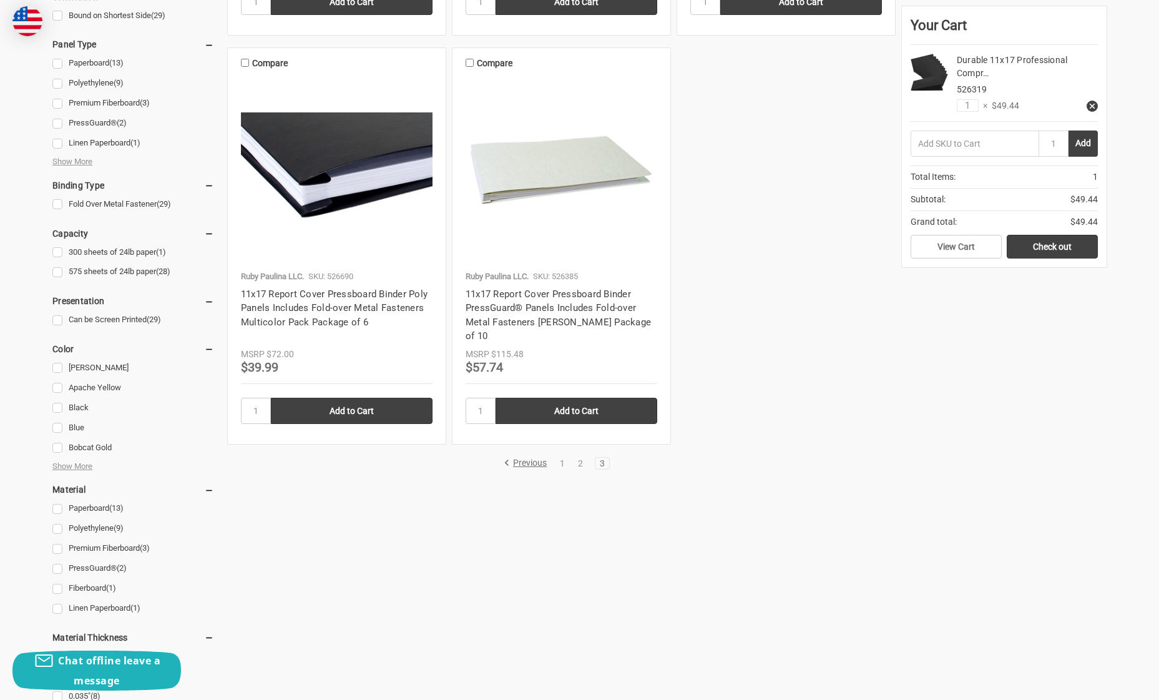
scroll to position [546, 0]
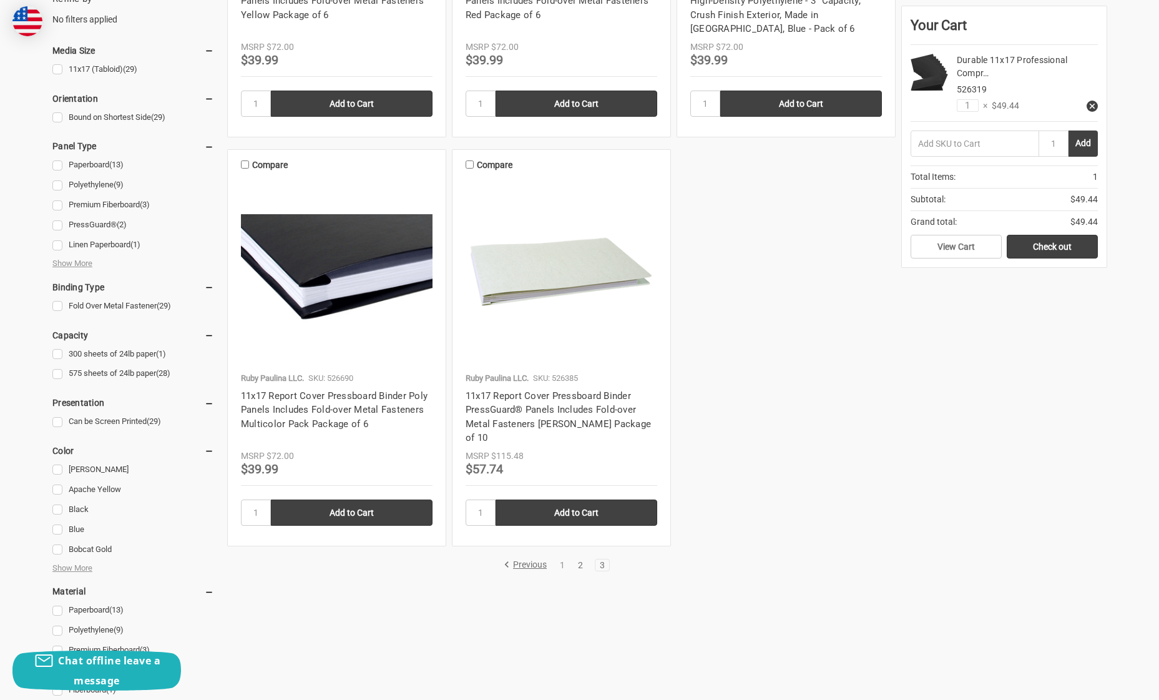
click at [585, 560] on link "2" at bounding box center [581, 564] width 14 height 9
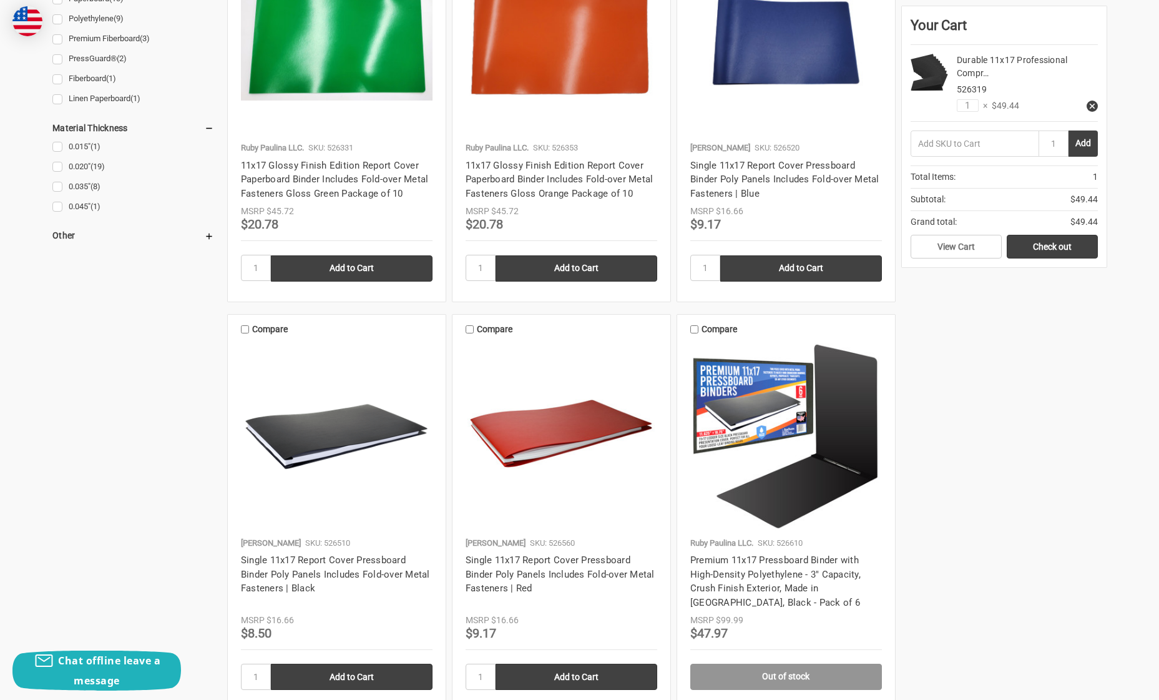
scroll to position [1162, 0]
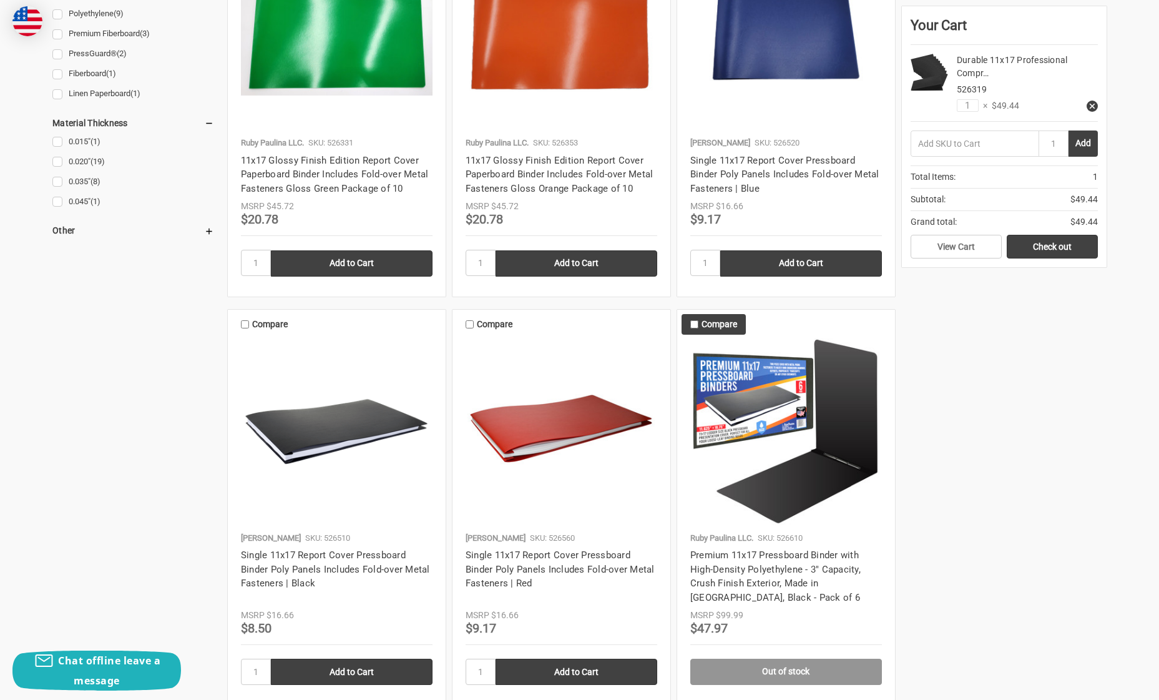
click at [694, 320] on input "Compare" at bounding box center [694, 324] width 8 height 8
checkbox input "true"
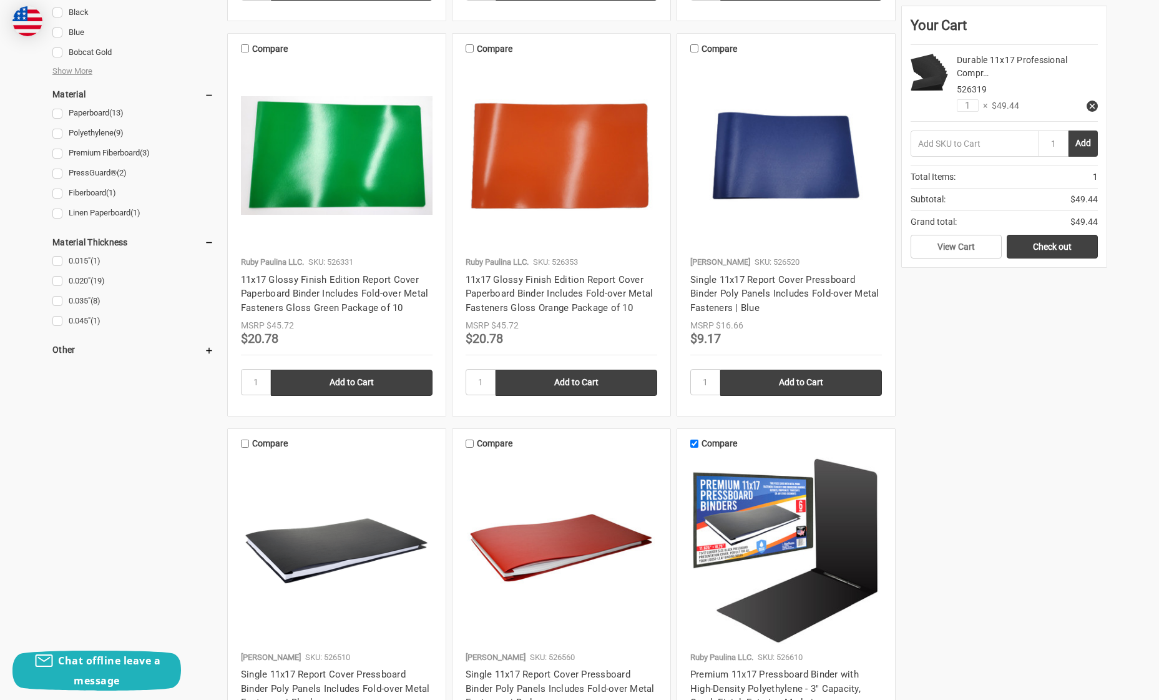
scroll to position [1397, 0]
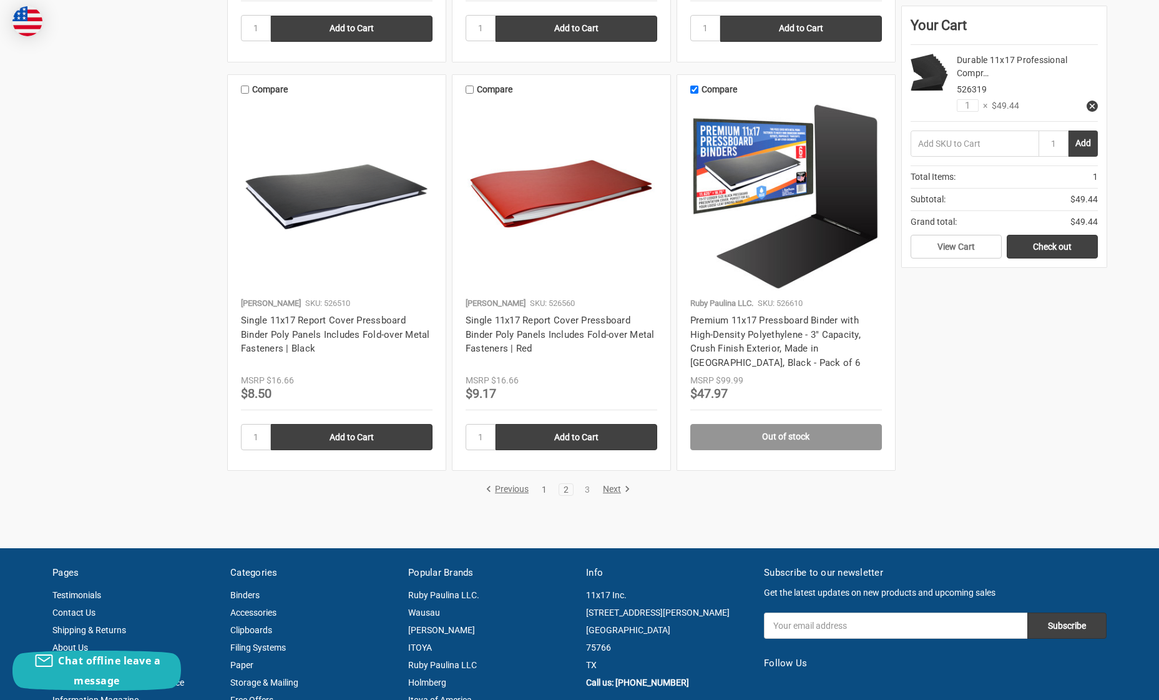
click at [543, 485] on link "1" at bounding box center [544, 489] width 14 height 9
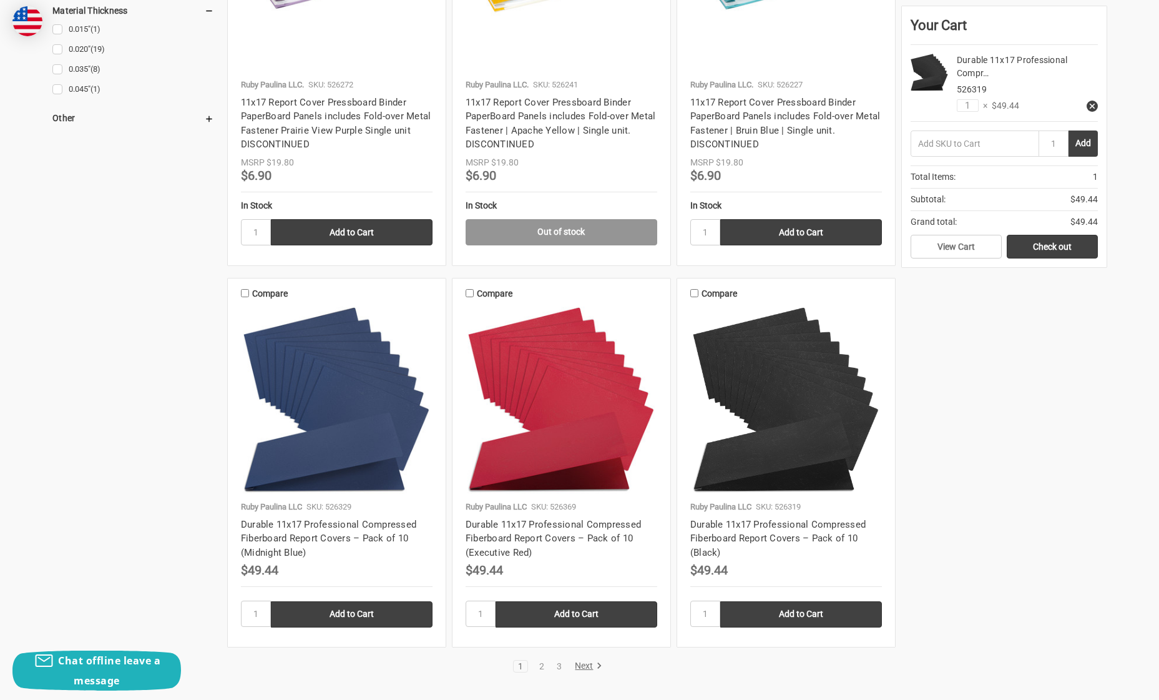
scroll to position [1278, 0]
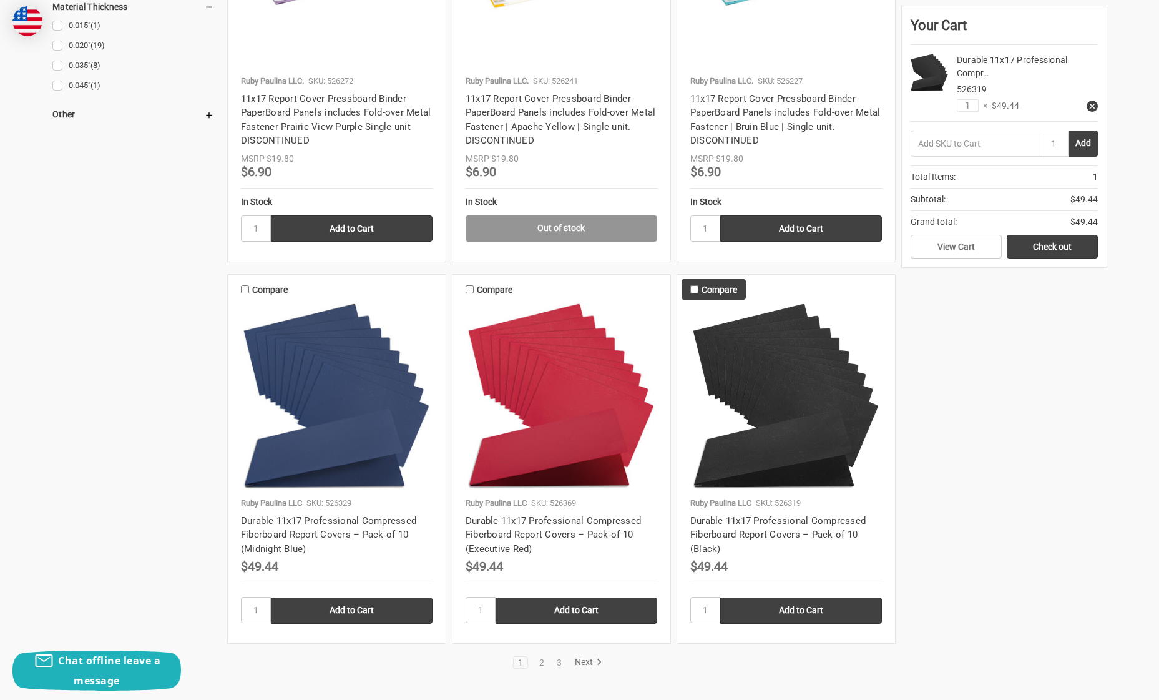
click at [694, 285] on input "Compare" at bounding box center [694, 289] width 8 height 8
checkbox input "true"
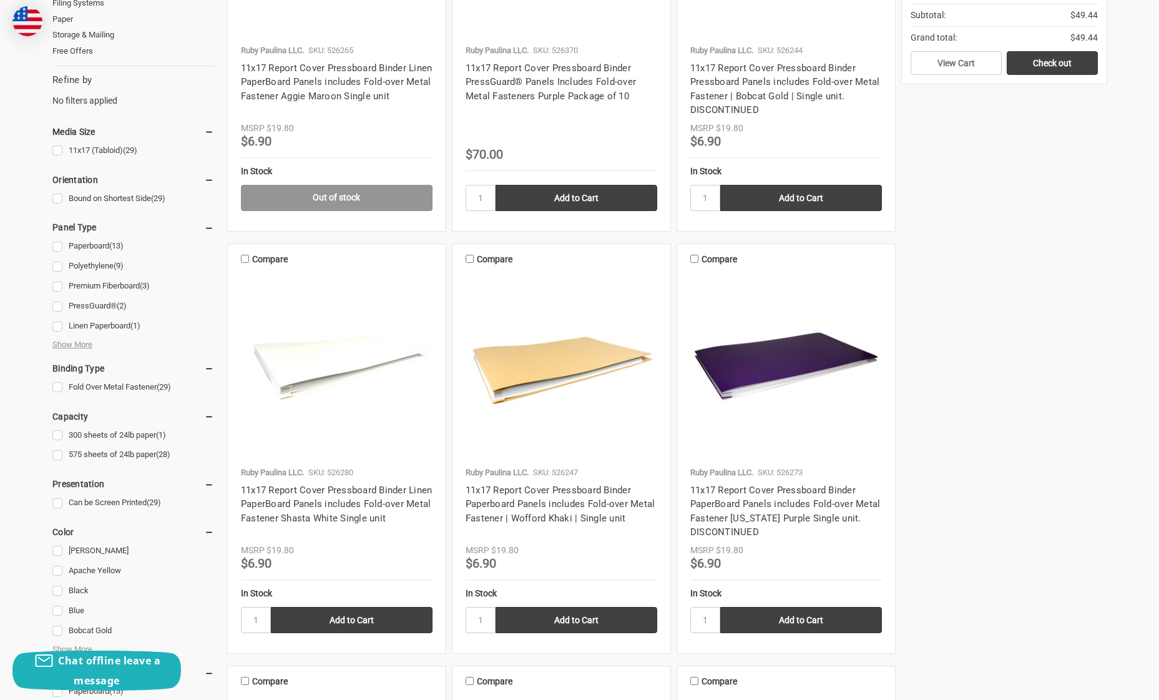
scroll to position [0, 0]
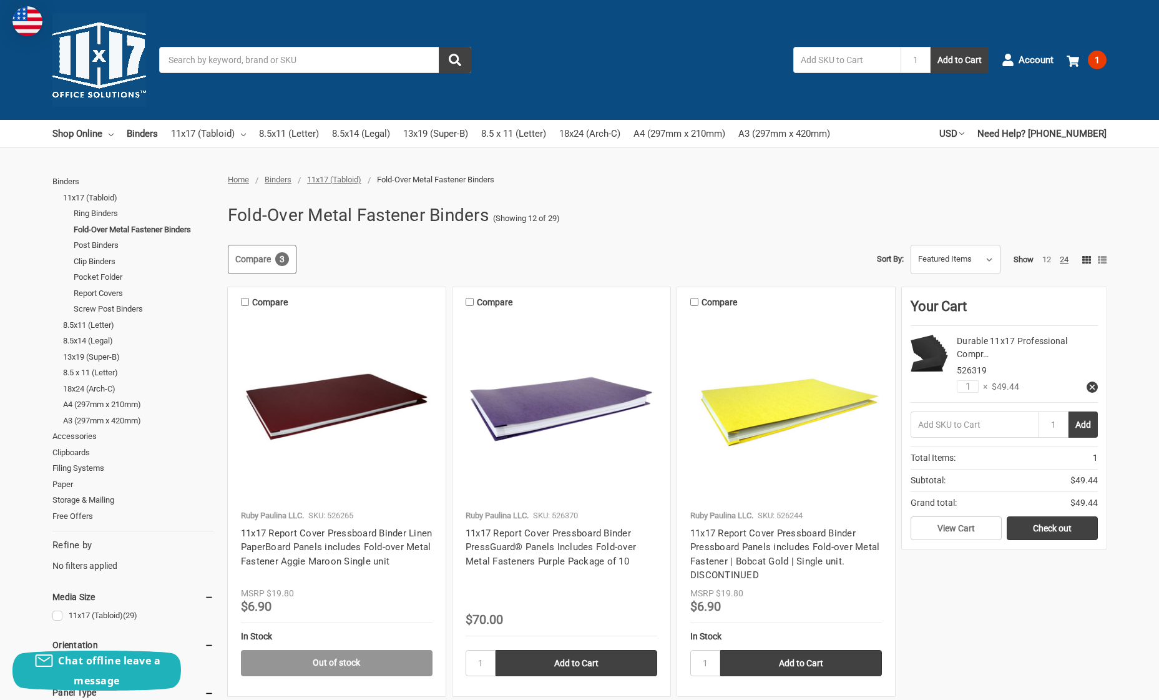
click at [248, 258] on link "Compare 3" at bounding box center [262, 260] width 69 height 30
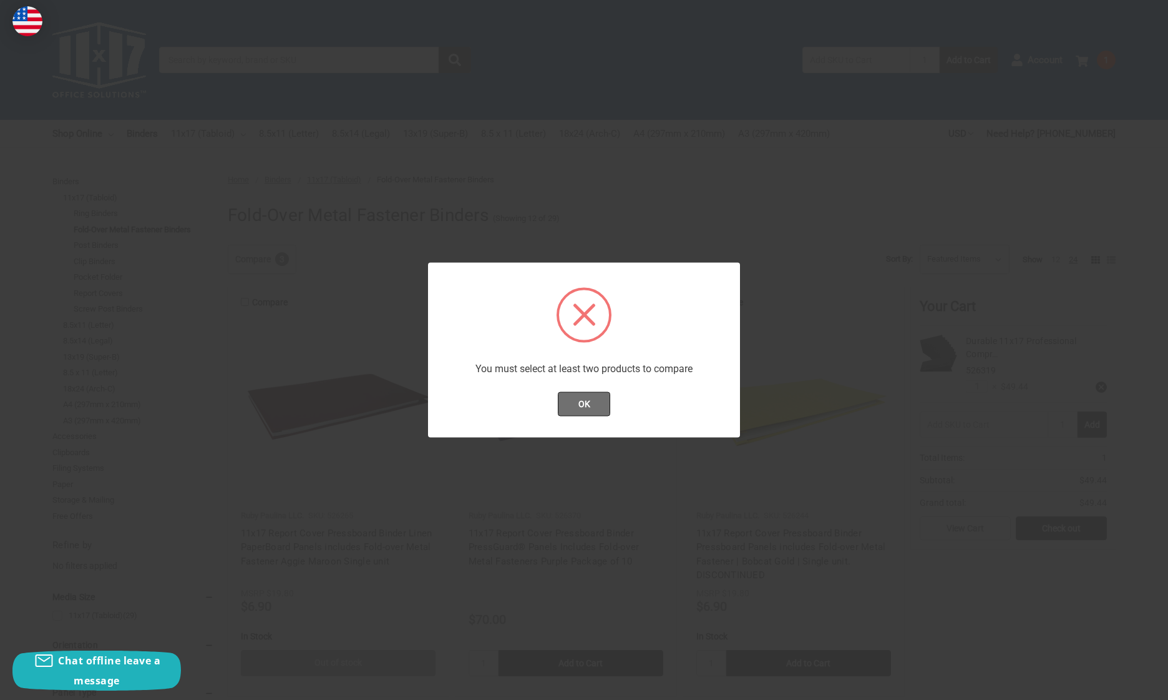
click at [581, 404] on button "OK" at bounding box center [584, 403] width 53 height 25
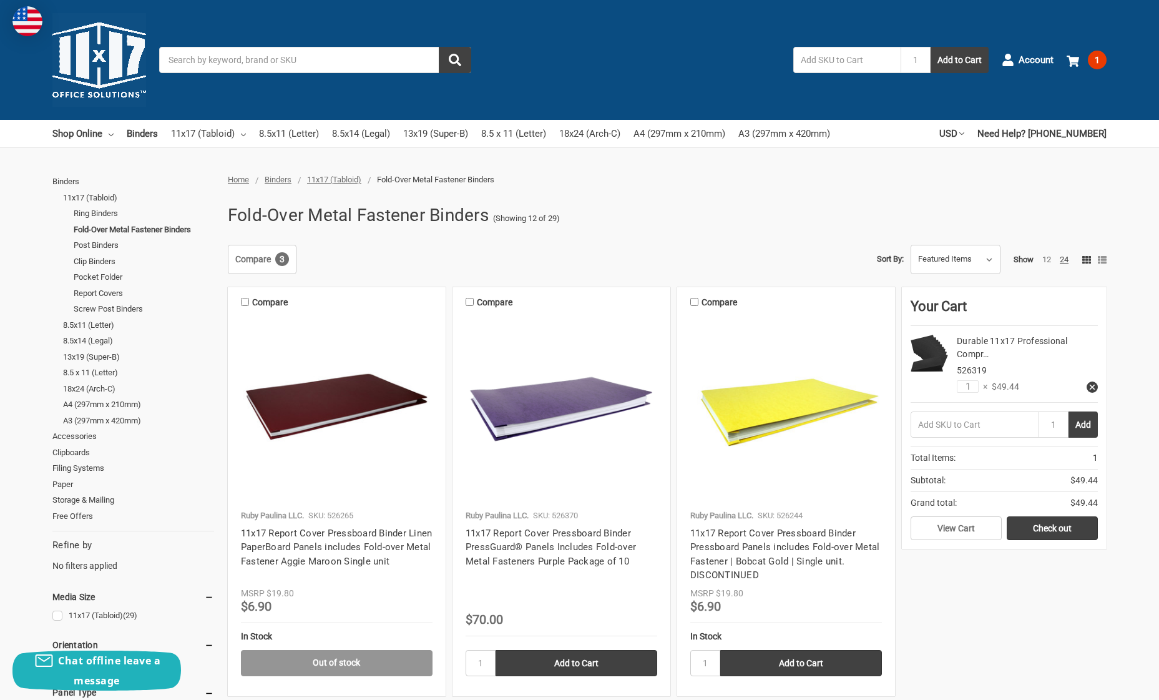
click at [286, 261] on span "3" at bounding box center [282, 259] width 14 height 14
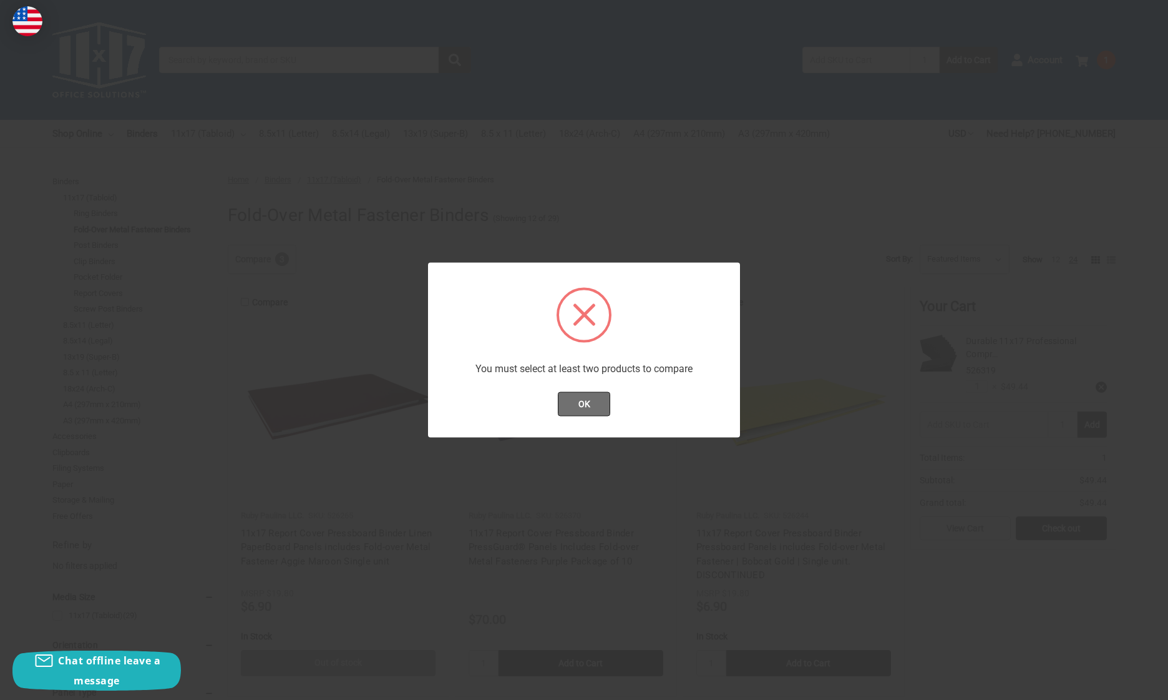
click at [587, 411] on button "OK" at bounding box center [584, 403] width 53 height 25
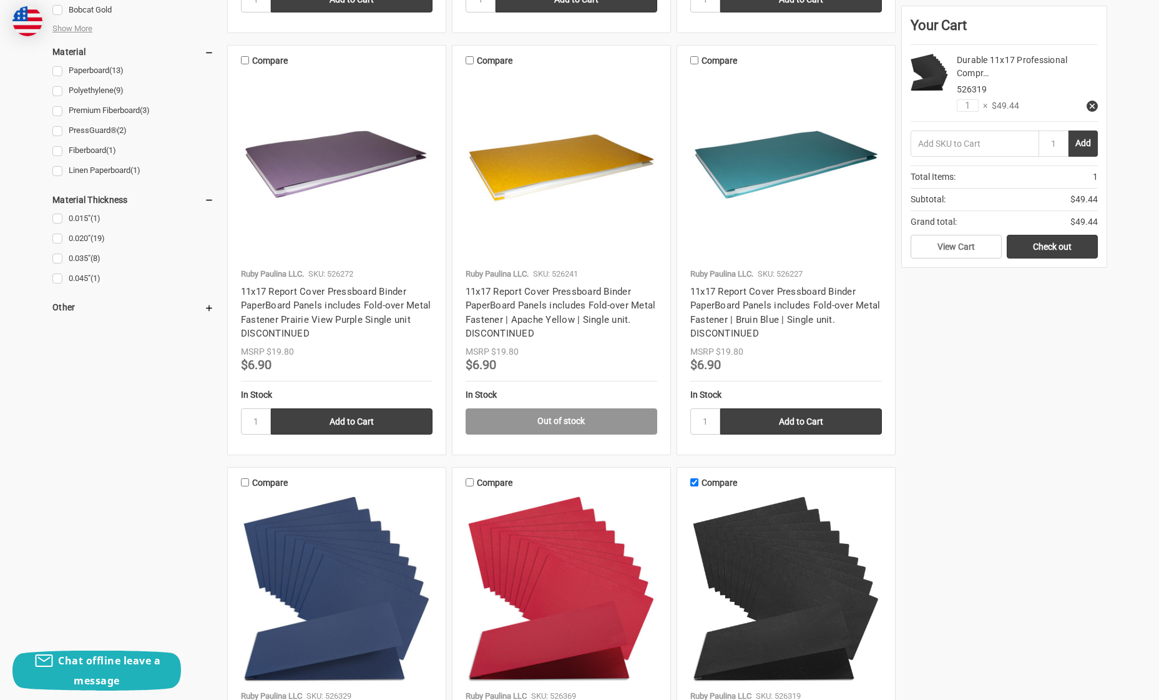
scroll to position [1159, 0]
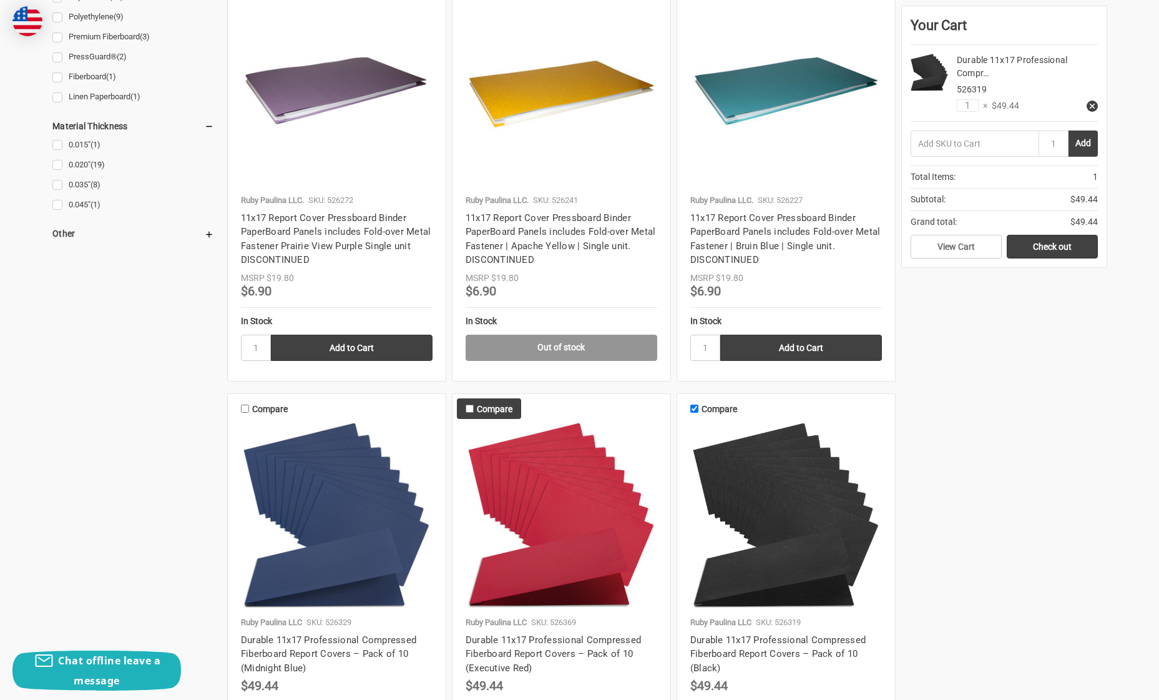
click at [471, 404] on input "Compare" at bounding box center [470, 408] width 8 height 8
checkbox input "true"
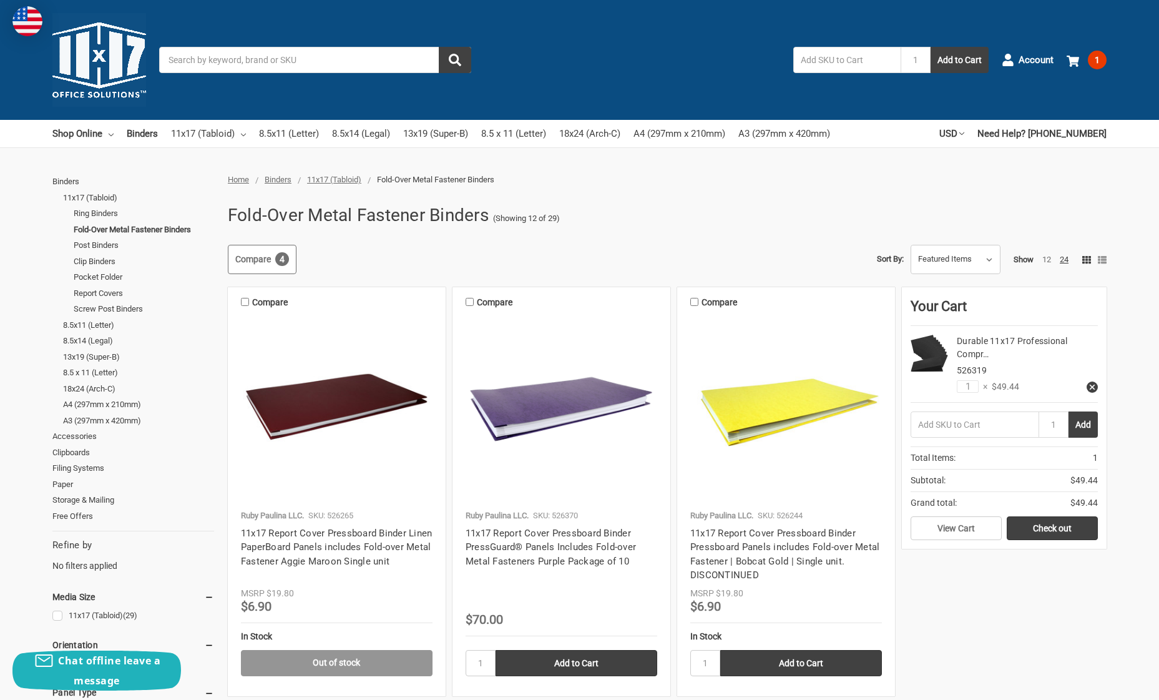
click at [261, 253] on link "Compare 4" at bounding box center [262, 260] width 69 height 30
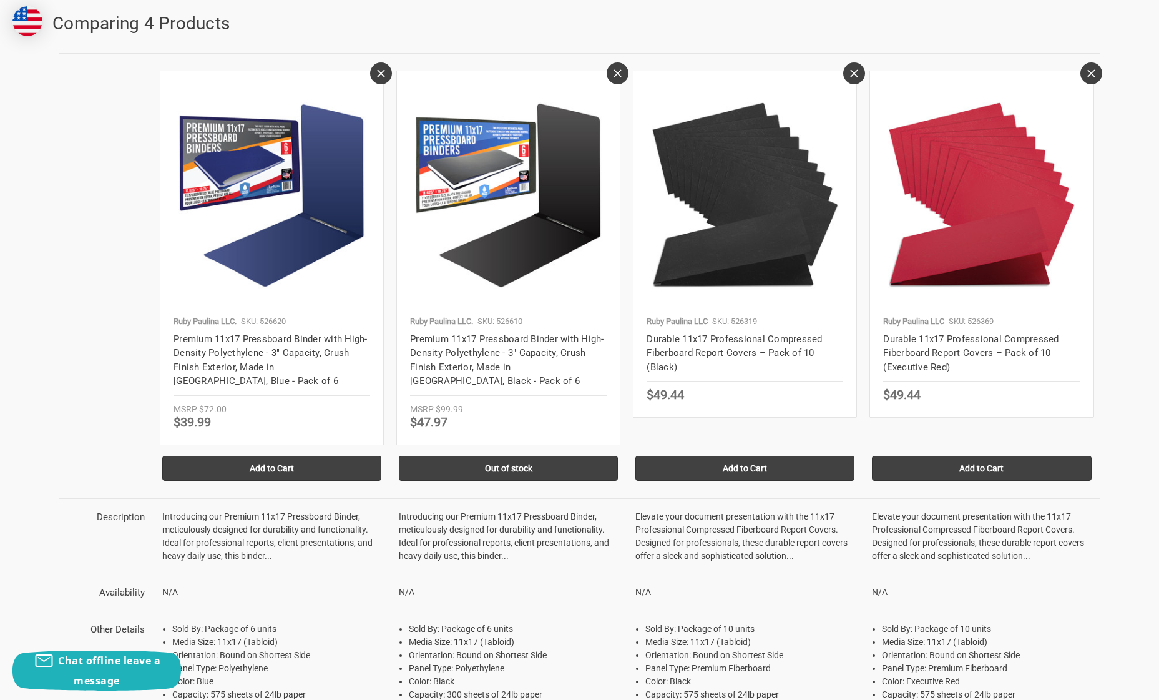
scroll to position [100, 0]
